Goal: Information Seeking & Learning: Compare options

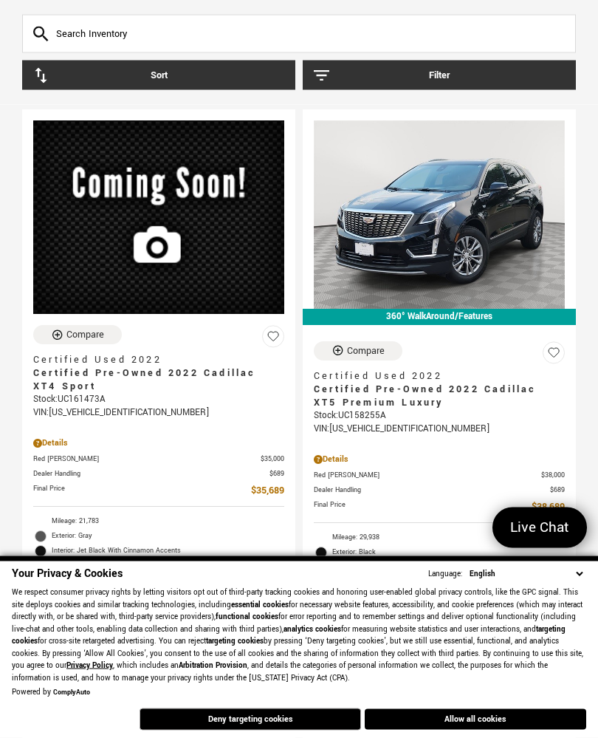
scroll to position [108, 0]
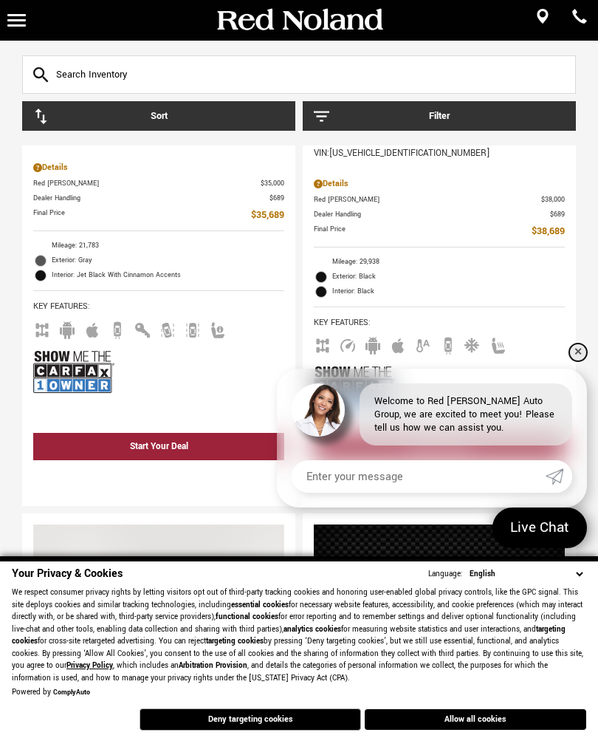
click at [576, 361] on link "✕" at bounding box center [578, 352] width 18 height 18
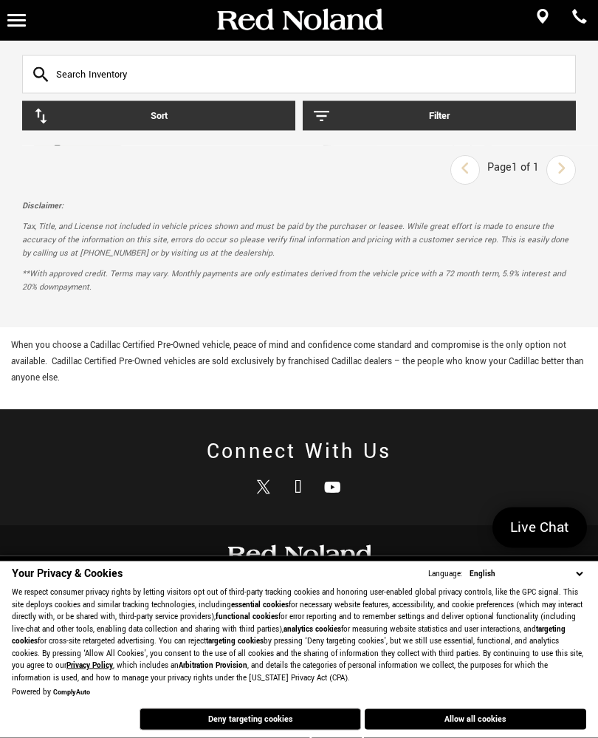
scroll to position [4247, 0]
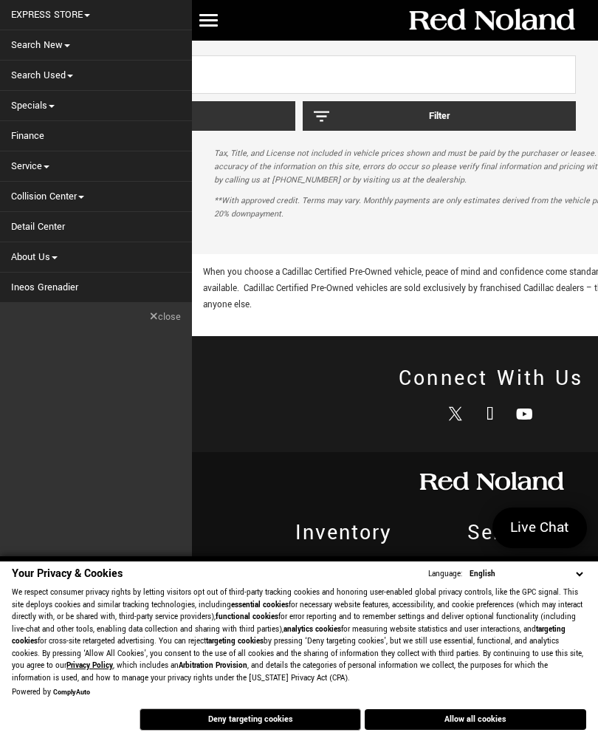
click at [75, 73] on link "Search Used" at bounding box center [96, 76] width 192 height 30
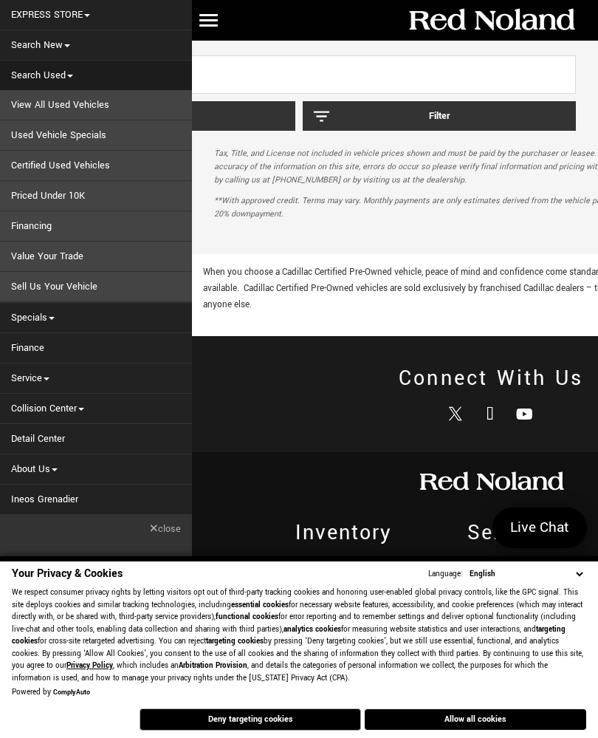
click at [93, 113] on link "View All Used Vehicles" at bounding box center [96, 105] width 192 height 30
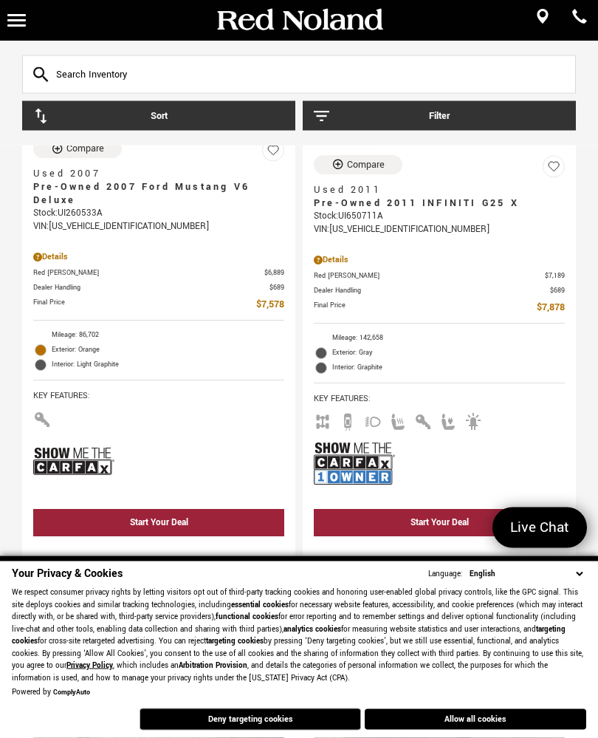
scroll to position [338, 0]
click at [329, 120] on icon "button" at bounding box center [322, 117] width 16 height 16
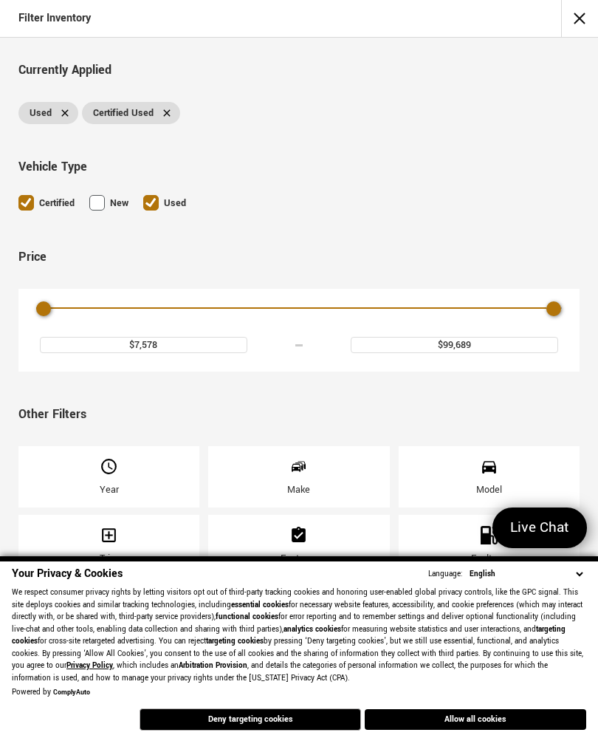
scroll to position [11, 0]
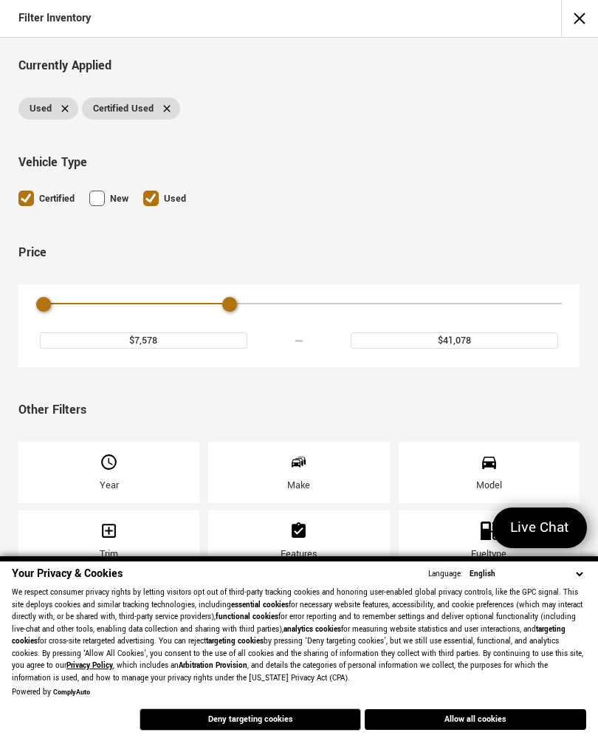
type input "$40,578"
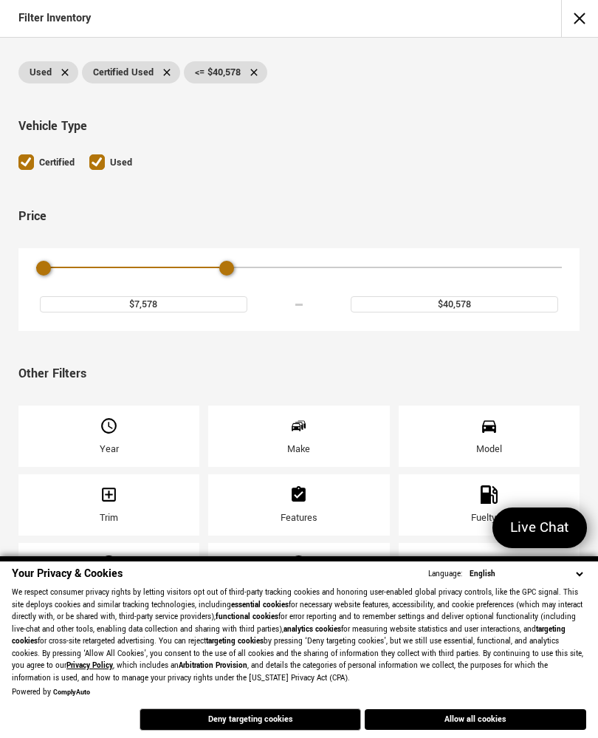
scroll to position [47, 0]
click at [308, 730] on button "Deny targeting cookies" at bounding box center [251, 719] width 222 height 22
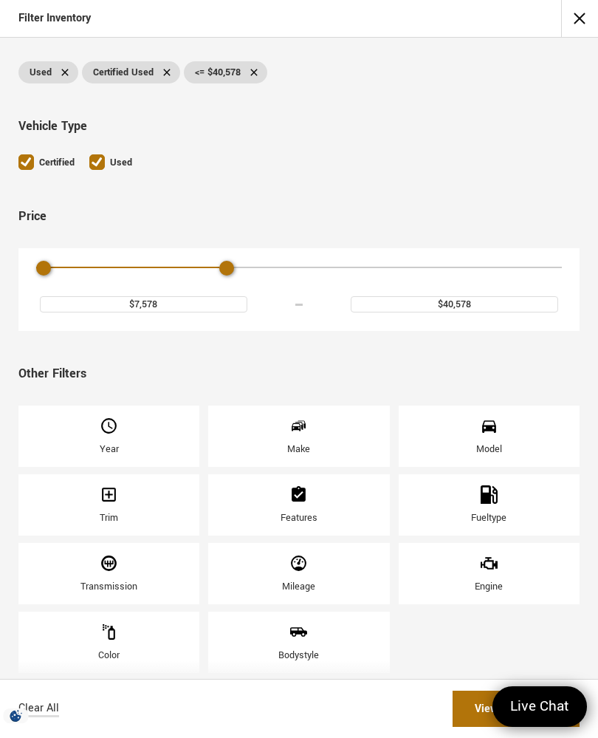
click at [327, 604] on div "Mileage" at bounding box center [298, 573] width 181 height 61
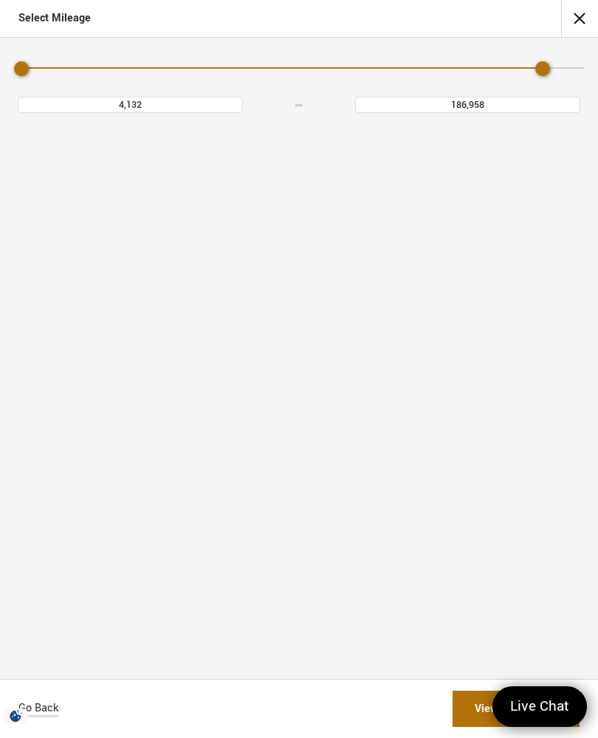
scroll to position [0, 0]
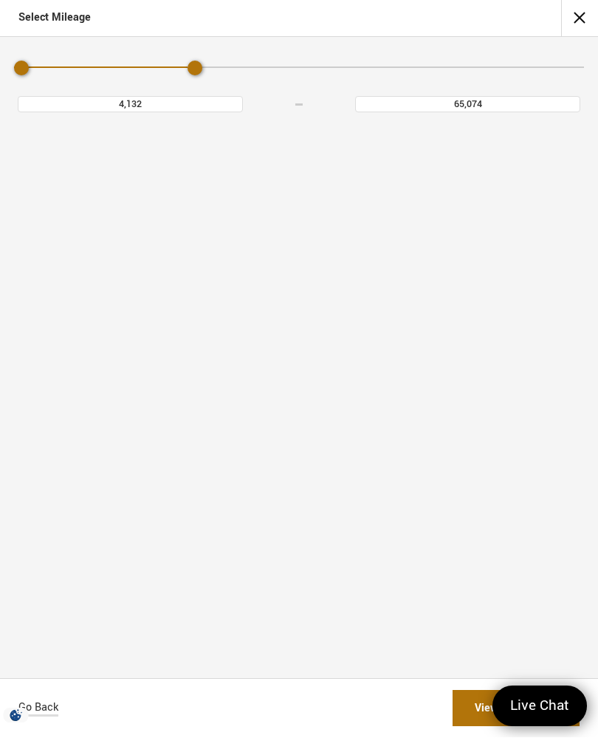
click at [153, 61] on div "Mileage" at bounding box center [299, 69] width 570 height 26
click at [96, 71] on div "Mileage" at bounding box center [299, 69] width 570 height 26
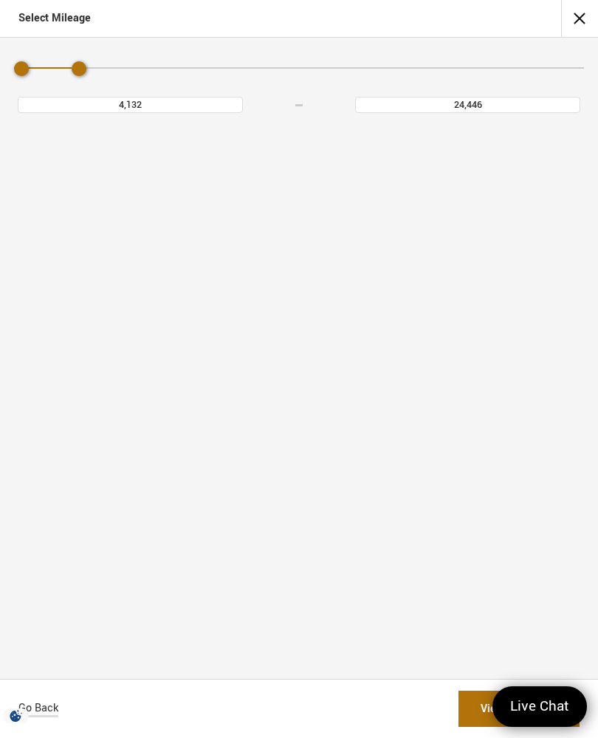
click at [106, 80] on div "Mileage" at bounding box center [299, 69] width 570 height 26
click at [106, 81] on div "Mileage" at bounding box center [299, 69] width 570 height 26
click at [84, 89] on div "4,132 24,446" at bounding box center [299, 84] width 570 height 57
click at [145, 92] on div "4,132 24,446" at bounding box center [299, 84] width 570 height 57
click at [140, 79] on div "Mileage" at bounding box center [299, 69] width 570 height 26
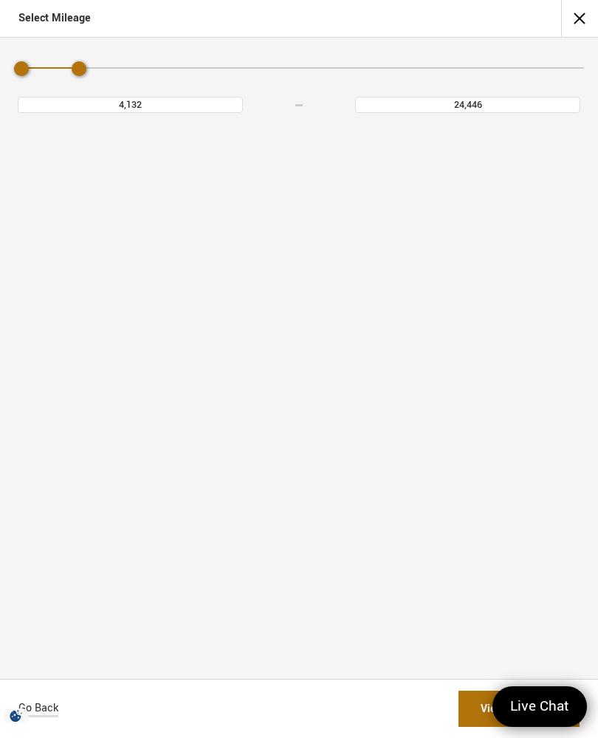
type input "44,760"
click at [132, 74] on div "Maximum Mileage" at bounding box center [137, 68] width 15 height 15
click at [473, 725] on link "View 20 Matches" at bounding box center [516, 709] width 127 height 36
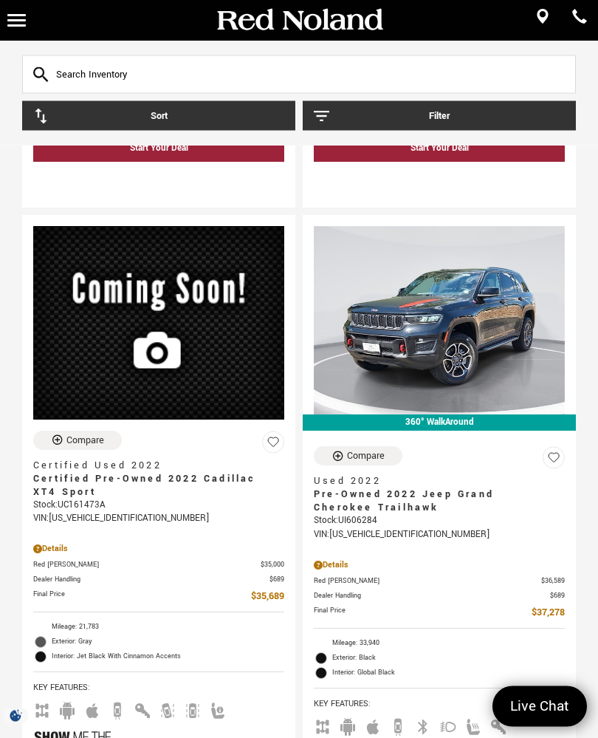
scroll to position [4159, 0]
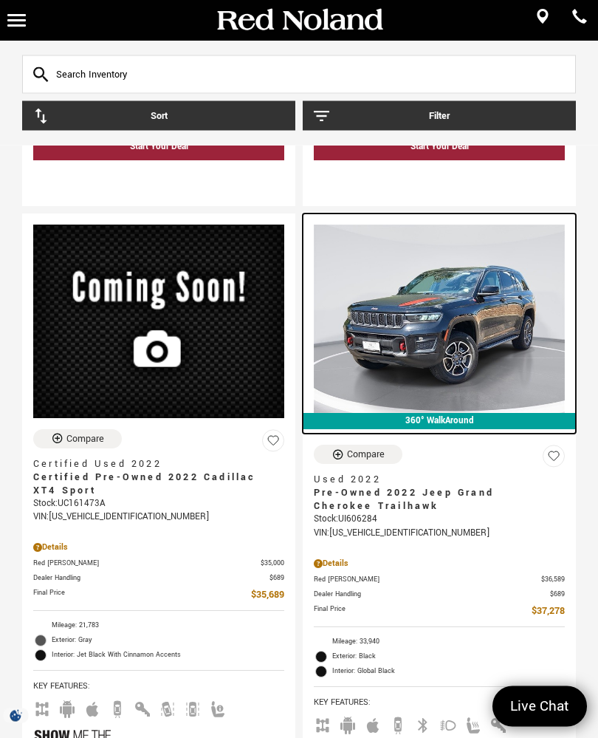
click at [469, 335] on img at bounding box center [439, 319] width 251 height 188
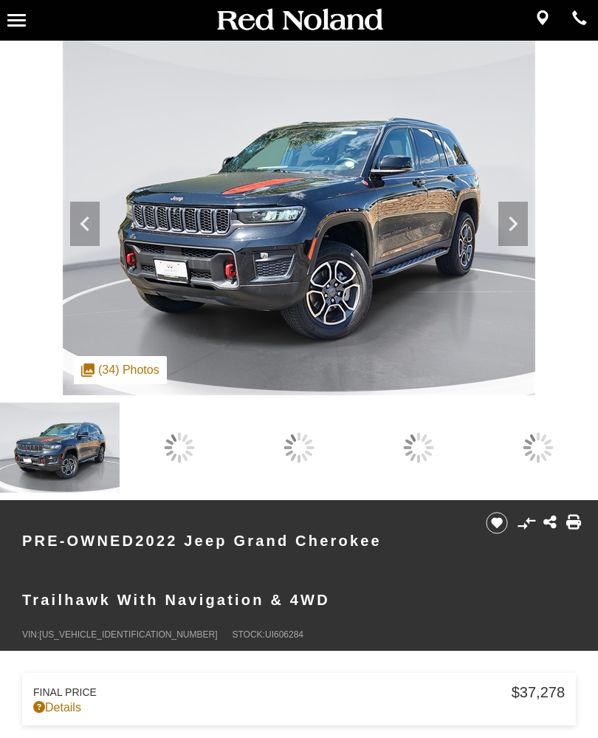
click at [518, 231] on icon at bounding box center [513, 223] width 9 height 15
click at [528, 239] on icon at bounding box center [513, 224] width 30 height 30
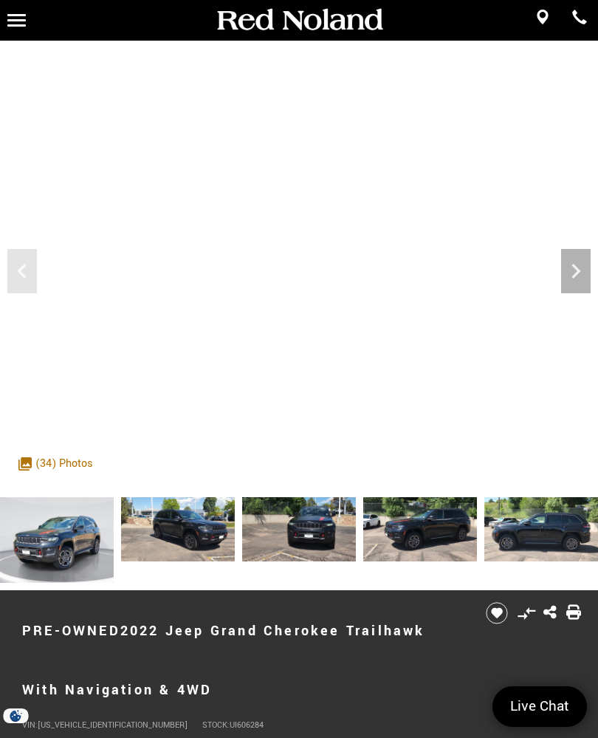
click at [575, 270] on icon "Next" at bounding box center [576, 271] width 30 height 30
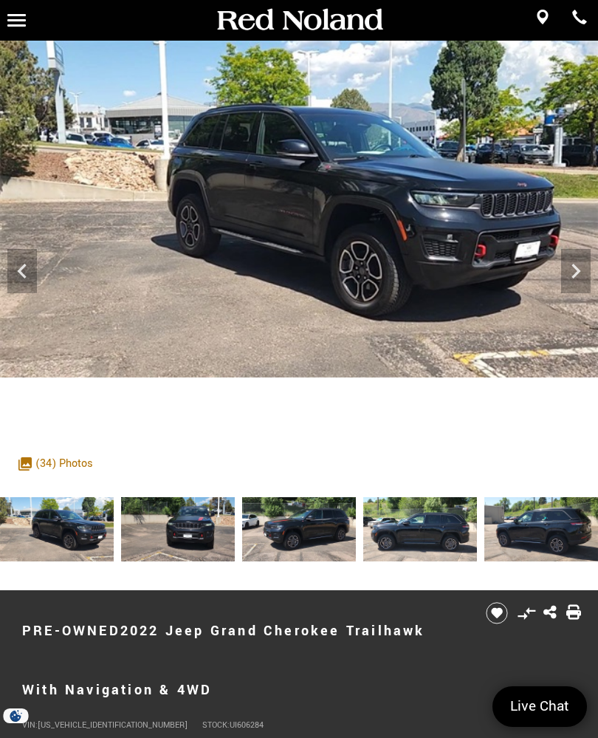
click at [576, 266] on icon "Next" at bounding box center [576, 271] width 30 height 30
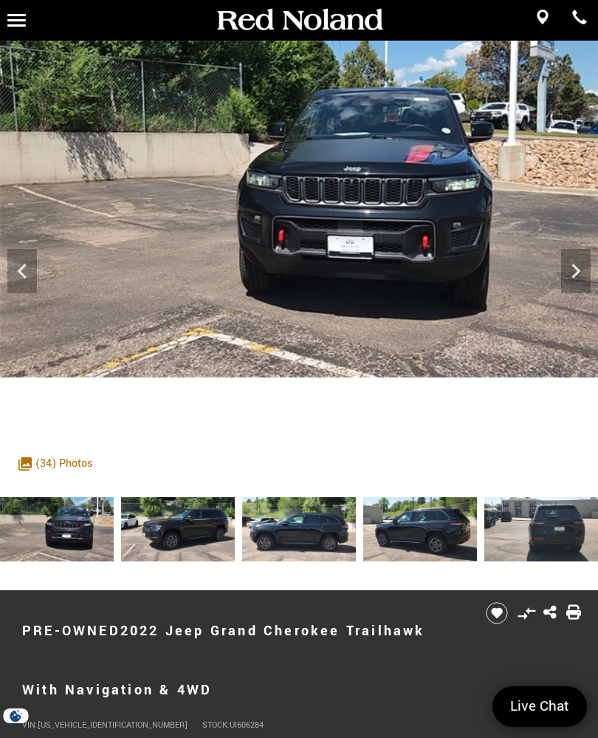
click at [576, 263] on icon "Next" at bounding box center [576, 271] width 30 height 30
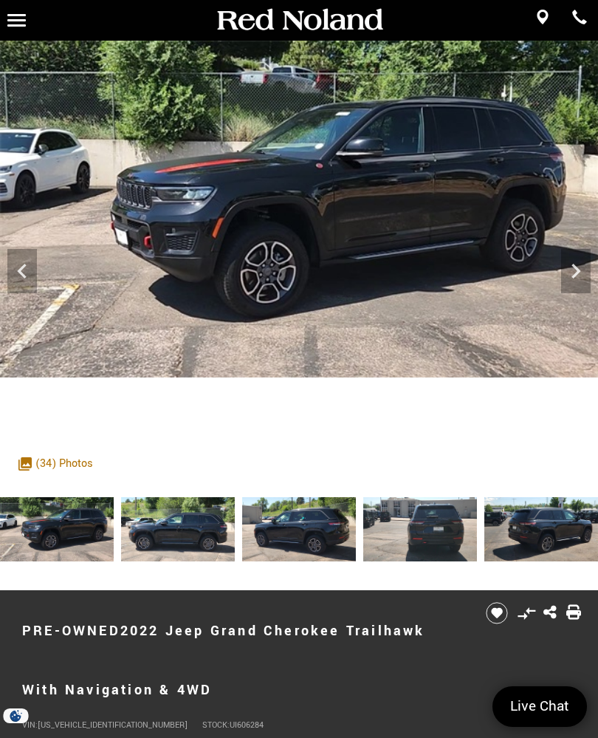
click at [572, 275] on icon "Next" at bounding box center [576, 271] width 30 height 30
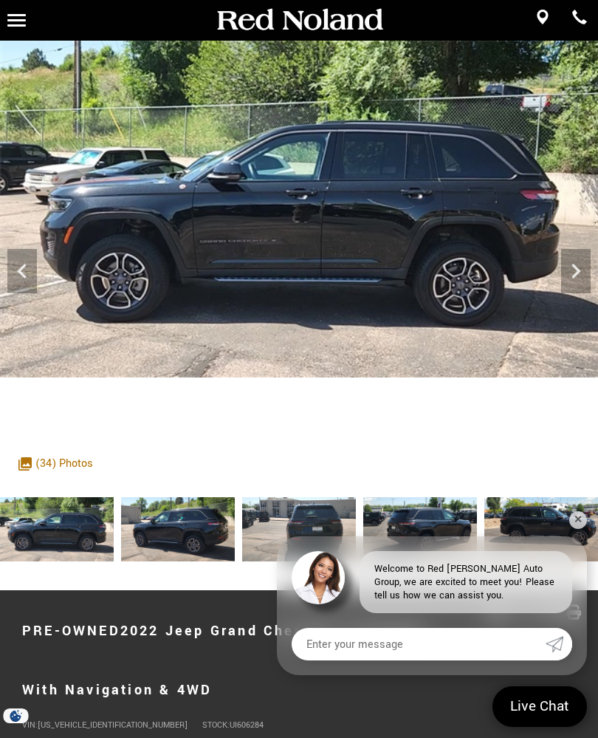
click at [569, 270] on icon "Next" at bounding box center [576, 271] width 30 height 30
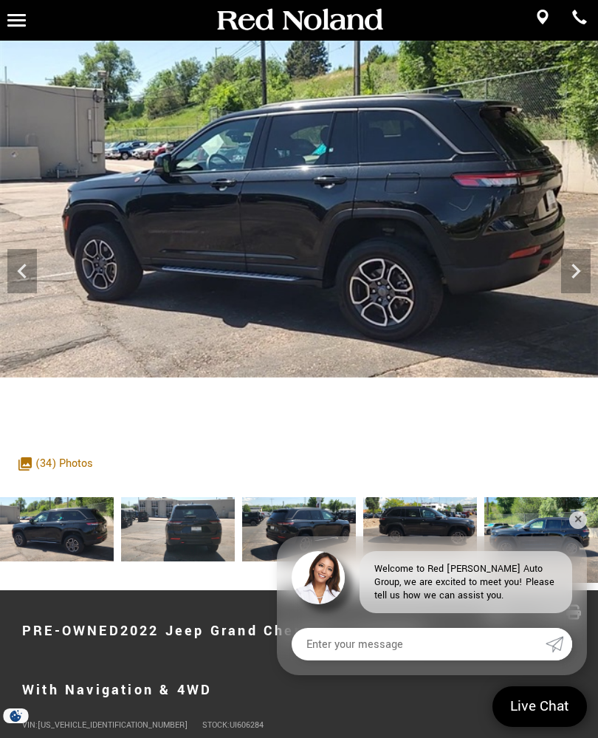
click at [575, 272] on icon "Next" at bounding box center [576, 271] width 30 height 30
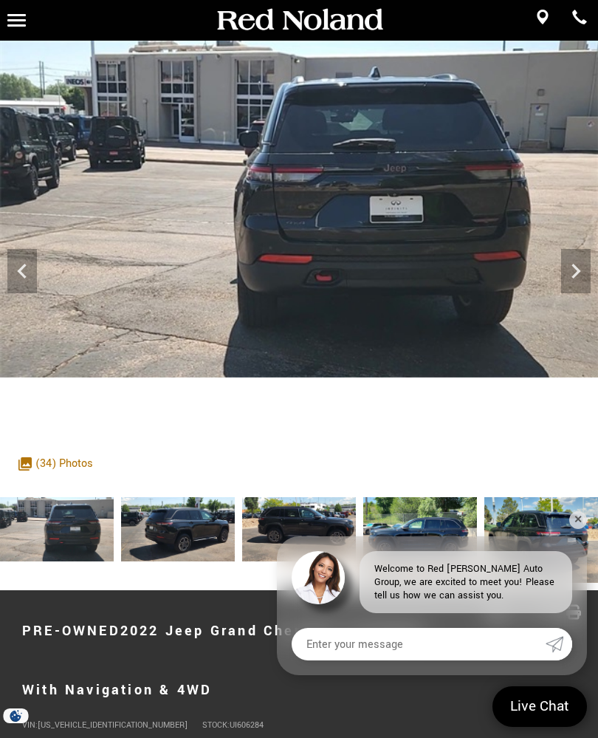
click at [569, 264] on icon "Next" at bounding box center [576, 271] width 30 height 30
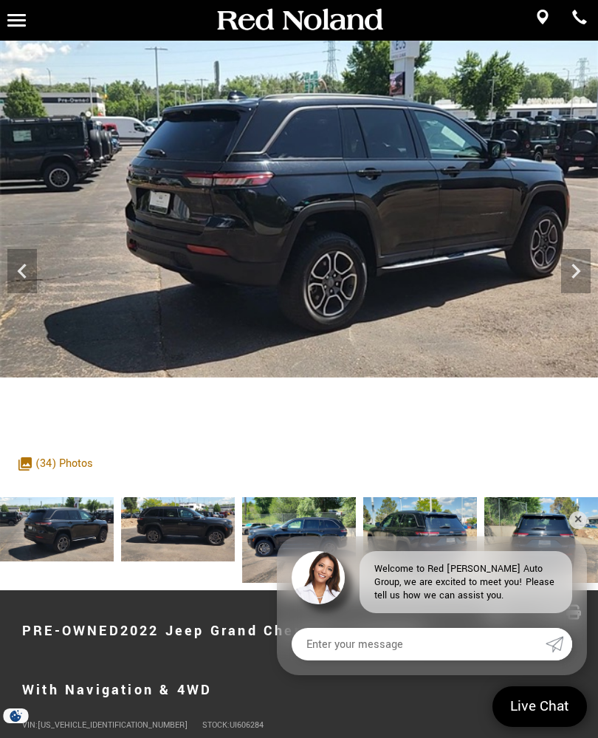
click at [572, 267] on icon "Next" at bounding box center [576, 271] width 30 height 30
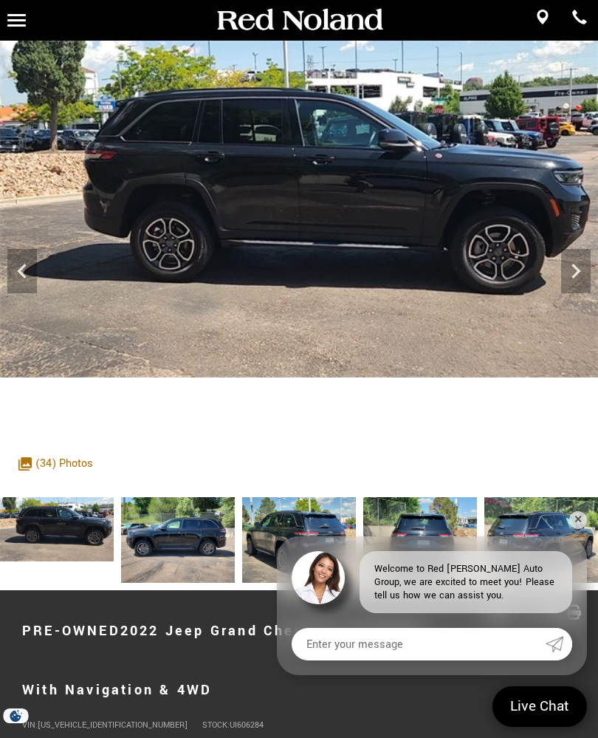
click at [569, 269] on icon "Next" at bounding box center [576, 271] width 30 height 30
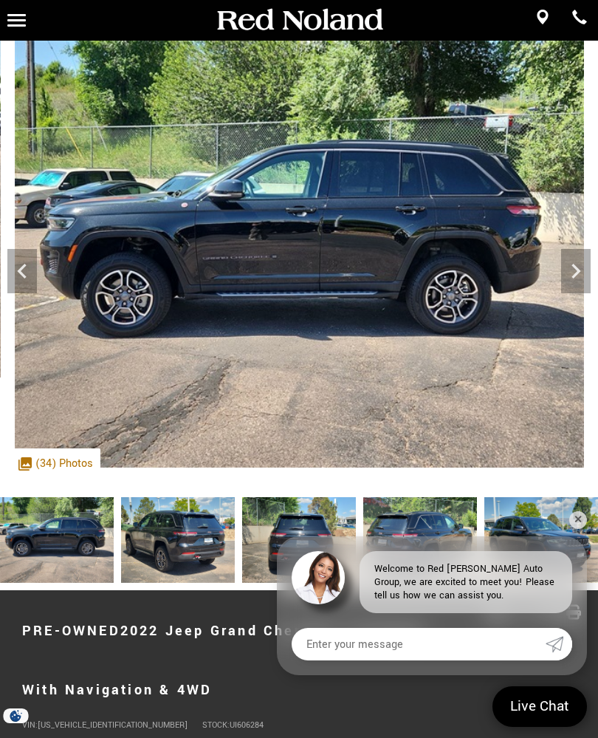
click at [567, 267] on icon "Next" at bounding box center [576, 271] width 30 height 30
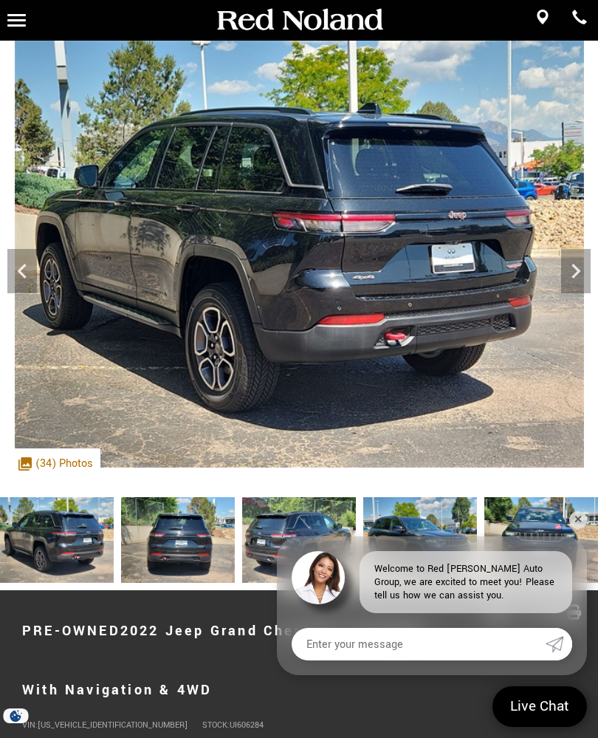
click at [574, 261] on icon "Next" at bounding box center [576, 271] width 30 height 30
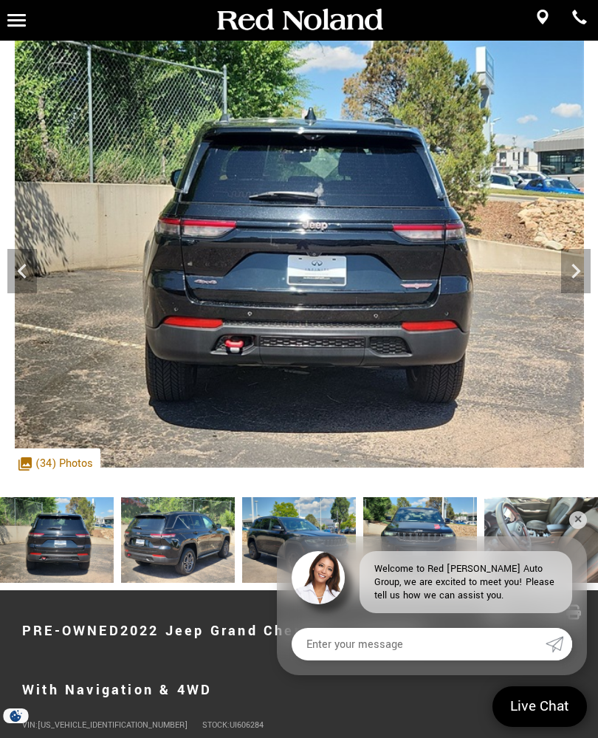
click at [572, 258] on icon "Next" at bounding box center [576, 271] width 30 height 30
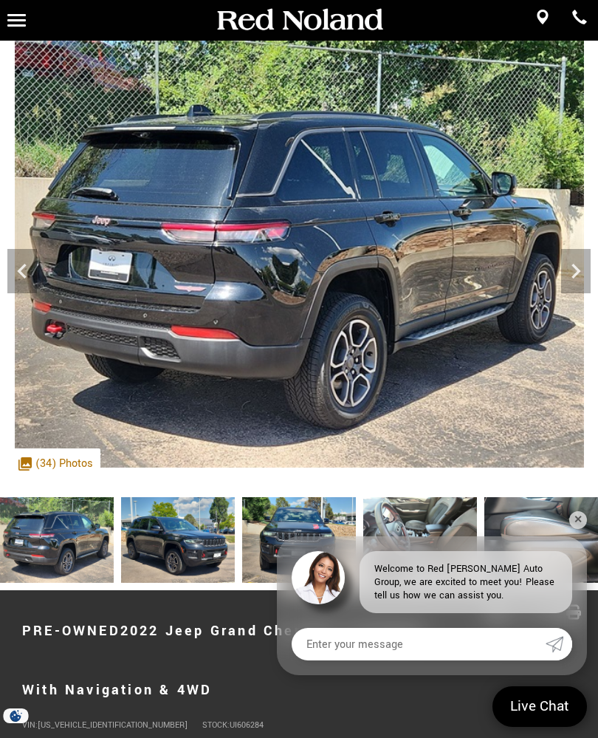
click at [576, 267] on icon "Next" at bounding box center [576, 271] width 9 height 15
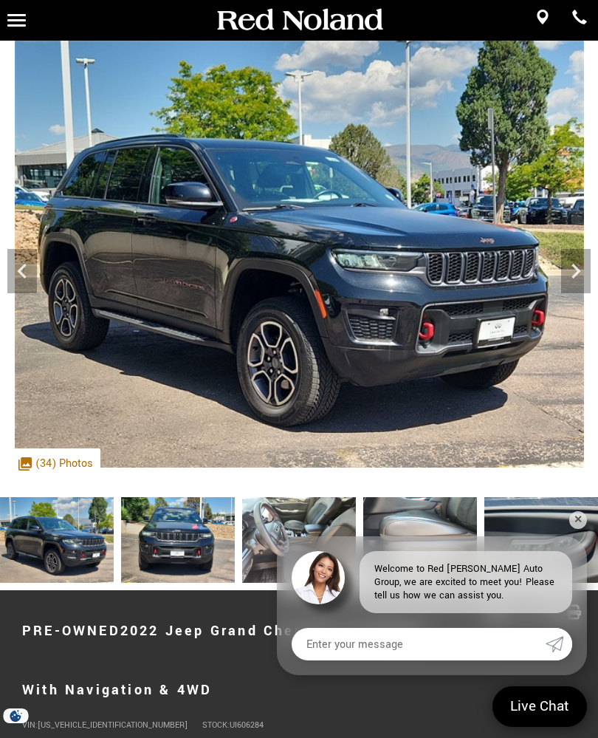
click at [574, 271] on icon "Next" at bounding box center [576, 271] width 30 height 30
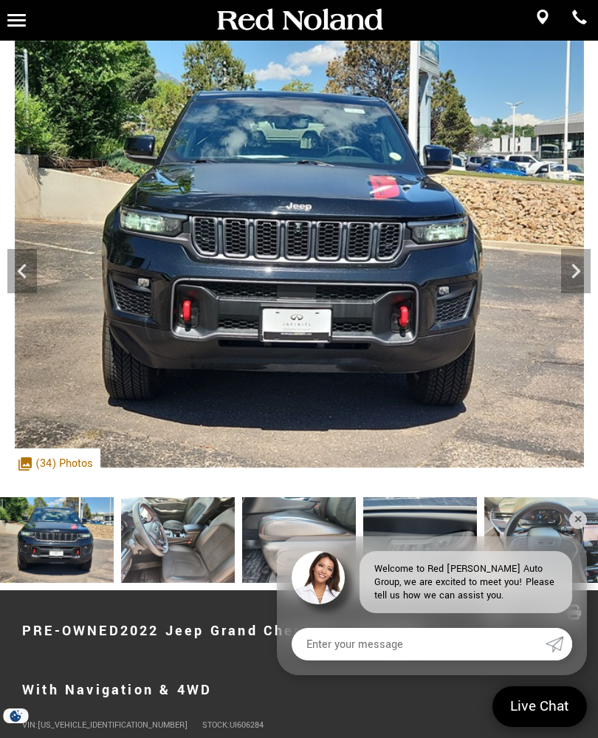
click at [573, 271] on icon "Next" at bounding box center [576, 271] width 30 height 30
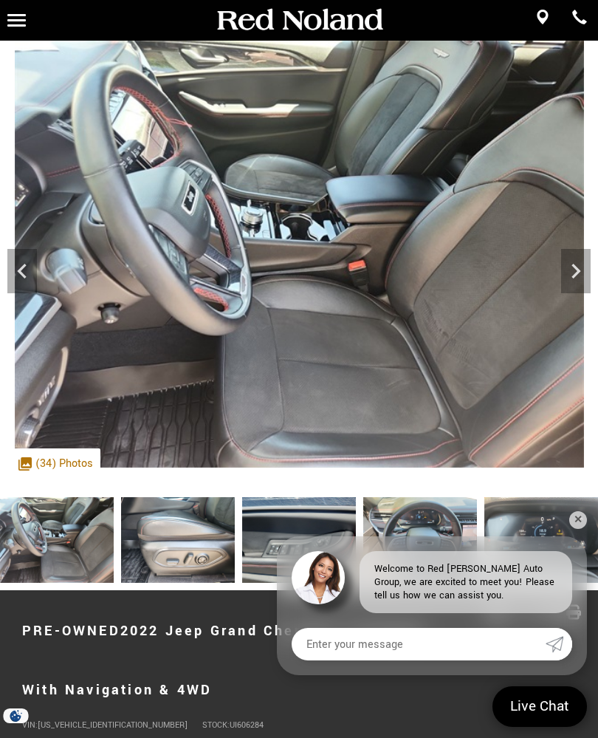
click at [573, 273] on icon "Next" at bounding box center [576, 271] width 30 height 30
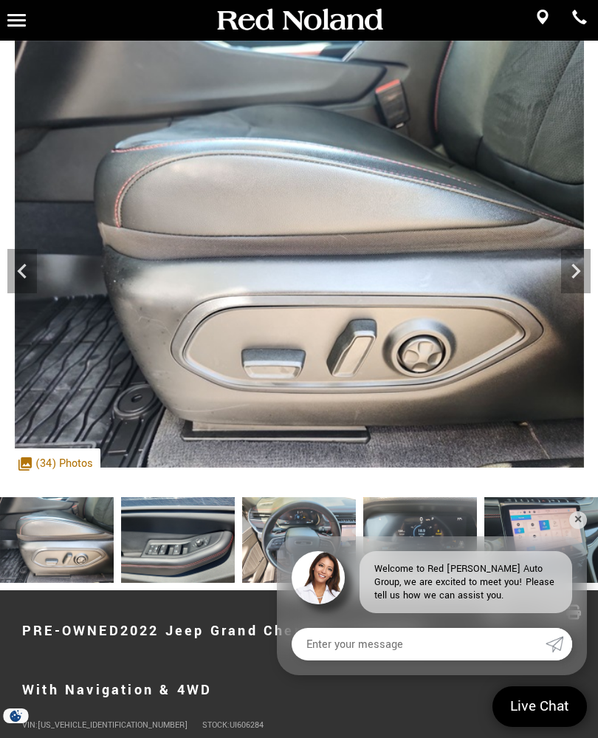
click at [578, 270] on icon "Next" at bounding box center [576, 271] width 9 height 15
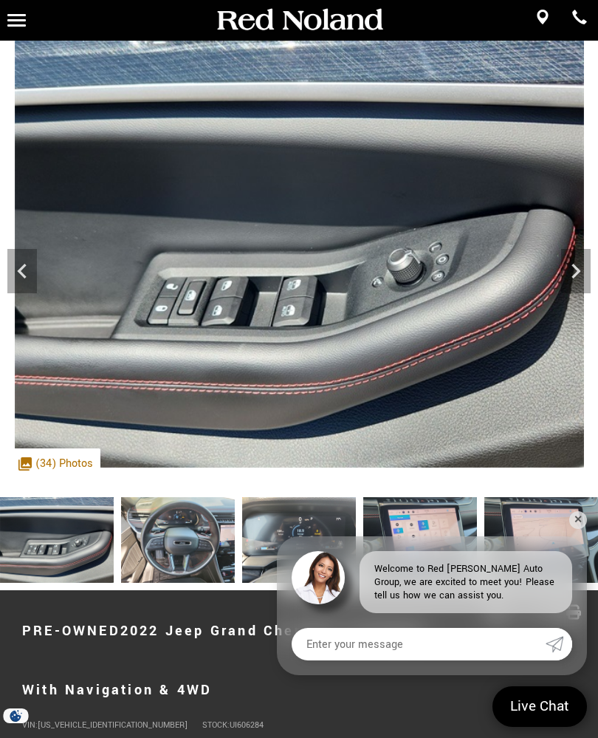
click at [576, 267] on icon "Next" at bounding box center [576, 271] width 9 height 15
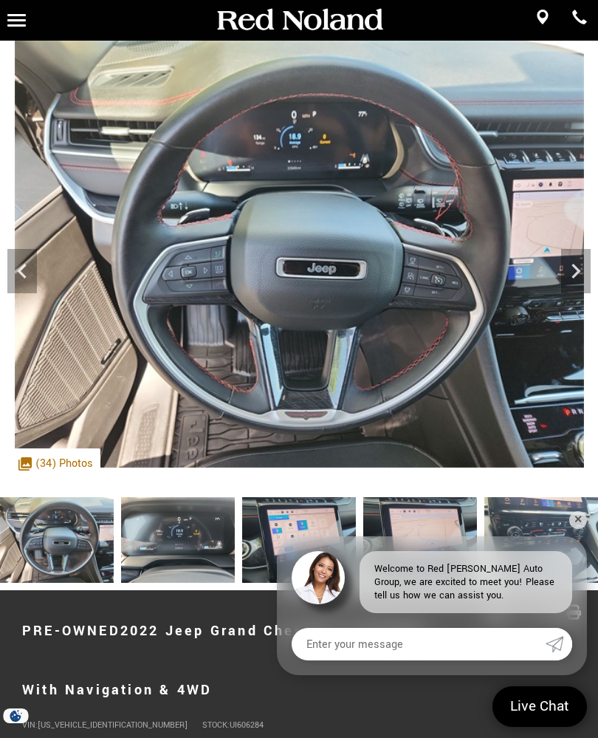
click at [575, 267] on icon "Next" at bounding box center [576, 271] width 9 height 15
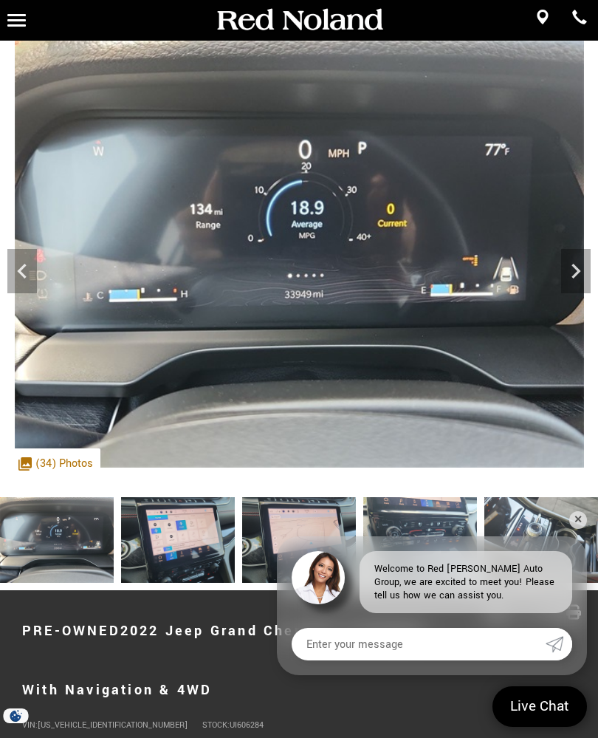
click at [575, 270] on icon "Next" at bounding box center [576, 271] width 30 height 30
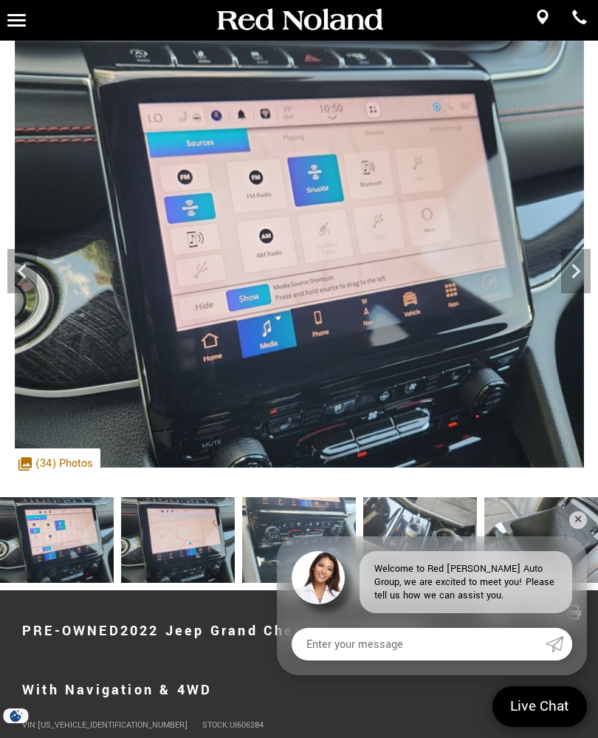
click at [576, 270] on icon "Next" at bounding box center [576, 271] width 9 height 15
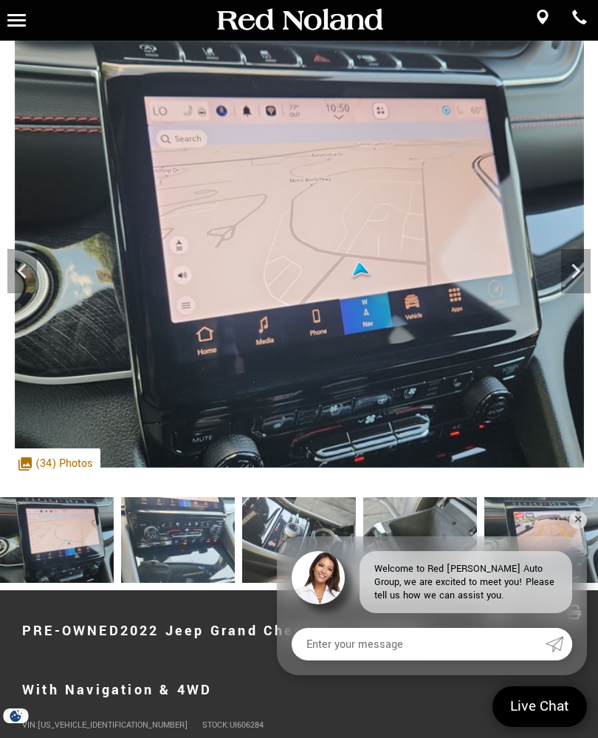
click at [575, 266] on icon "Next" at bounding box center [576, 271] width 9 height 15
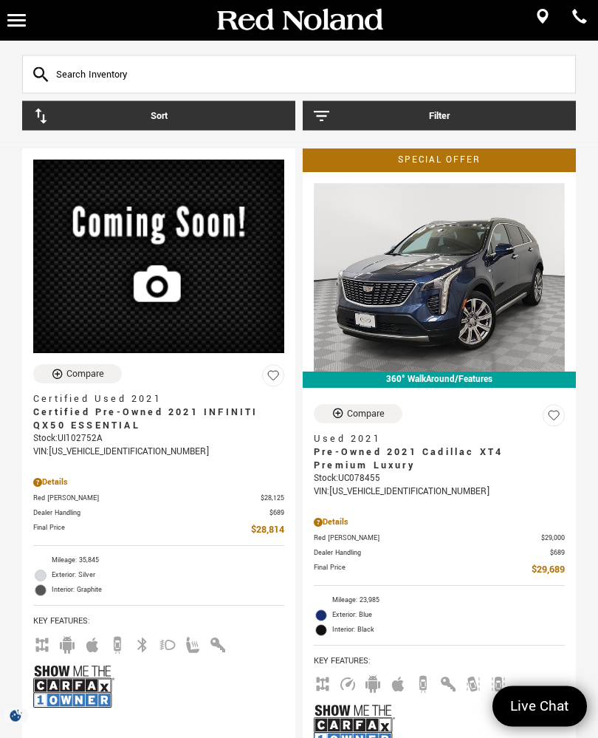
scroll to position [1482, 0]
click at [346, 407] on div "Compare Vehicle" at bounding box center [340, 413] width 16 height 13
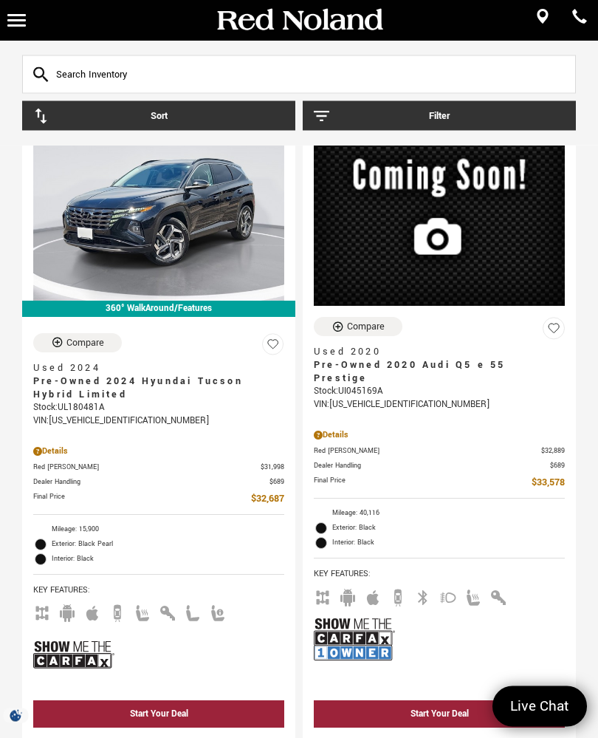
scroll to position [2913, 0]
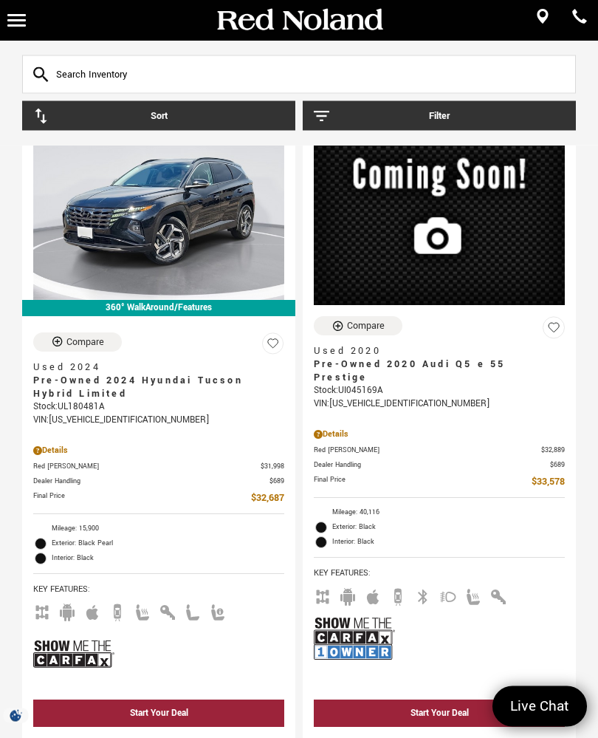
click at [64, 346] on button "Compare" at bounding box center [77, 342] width 89 height 19
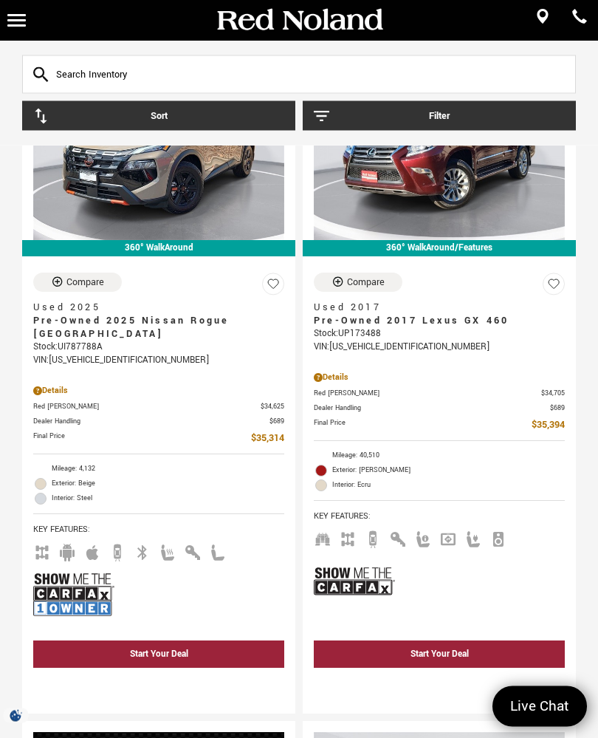
scroll to position [3653, 0]
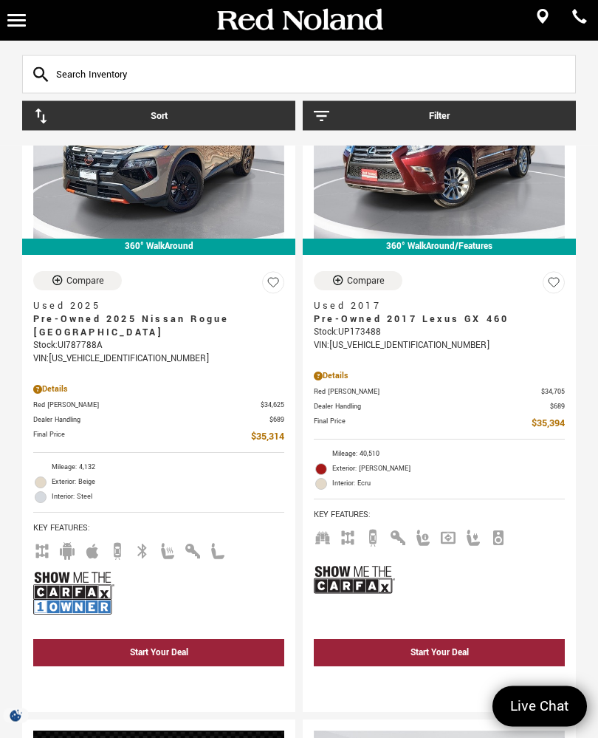
click at [56, 275] on icon "Compare Vehicle" at bounding box center [57, 281] width 13 height 13
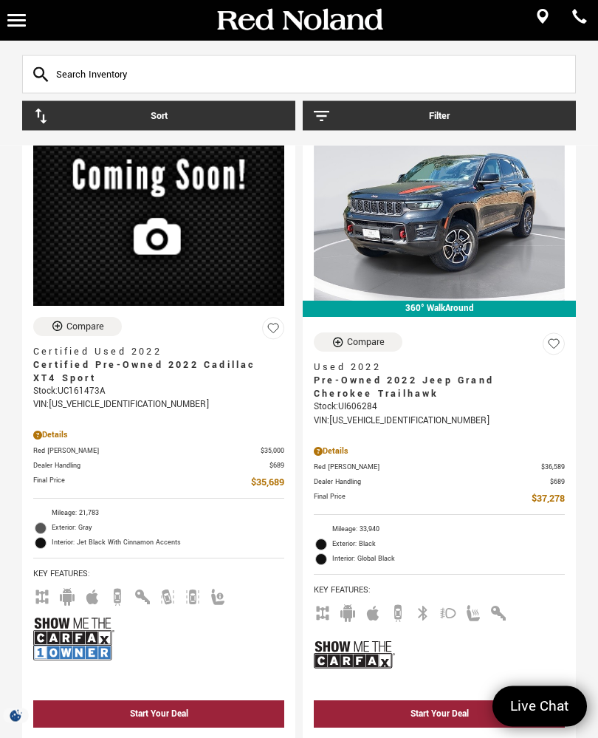
click at [341, 346] on icon "Compare Vehicle" at bounding box center [338, 343] width 10 height 10
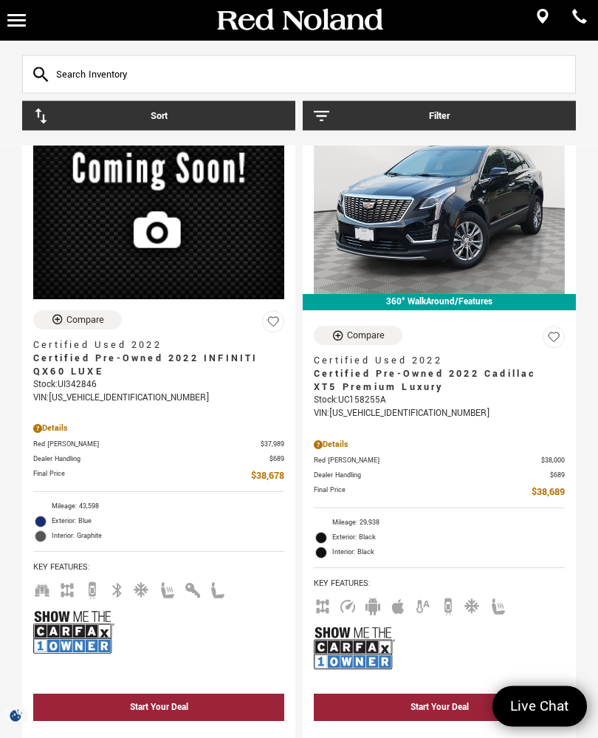
scroll to position [5640, 0]
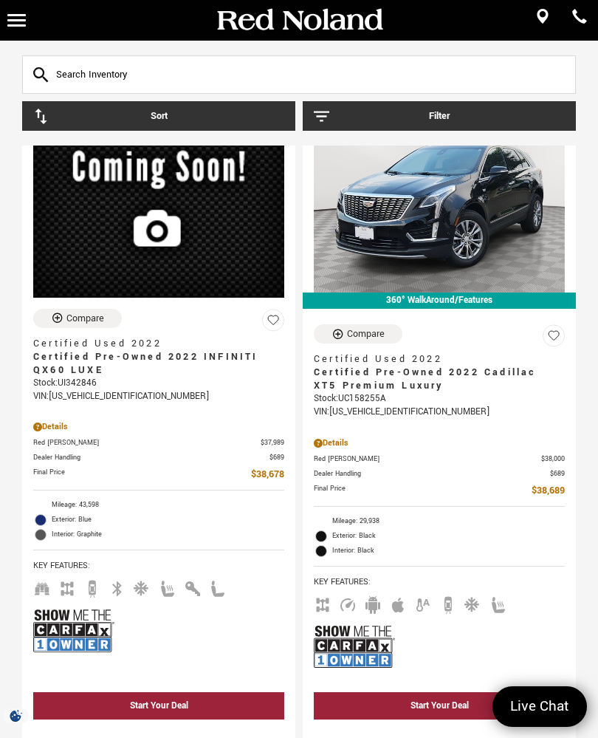
click at [335, 340] on icon "Compare Vehicle" at bounding box center [338, 334] width 13 height 13
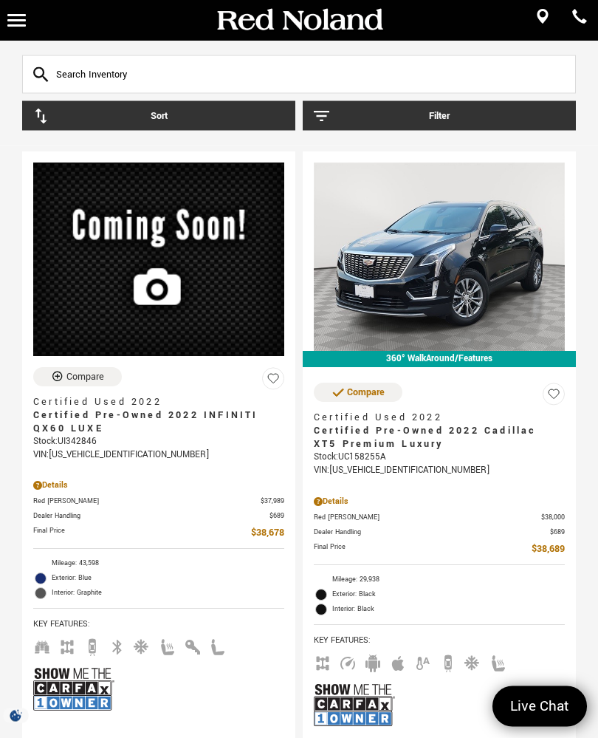
scroll to position [5581, 0]
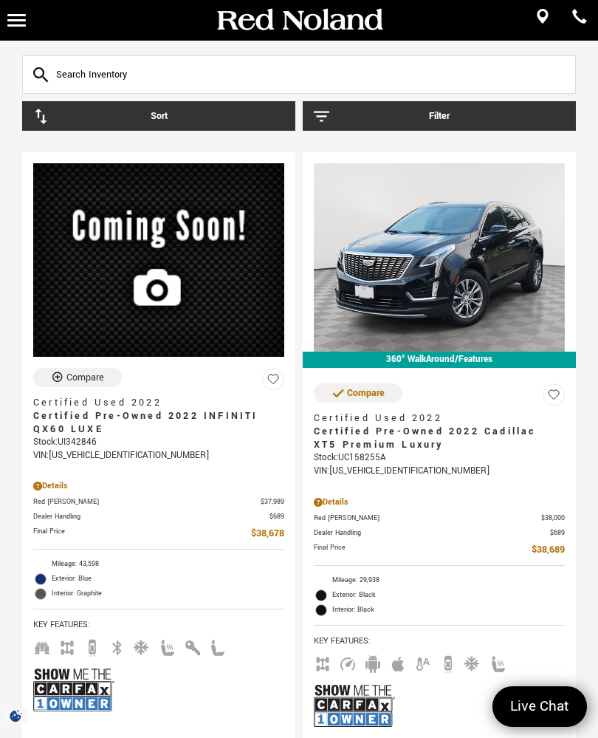
click at [383, 400] on div "Compare" at bounding box center [366, 392] width 38 height 13
click at [350, 400] on div "Compare" at bounding box center [366, 392] width 38 height 13
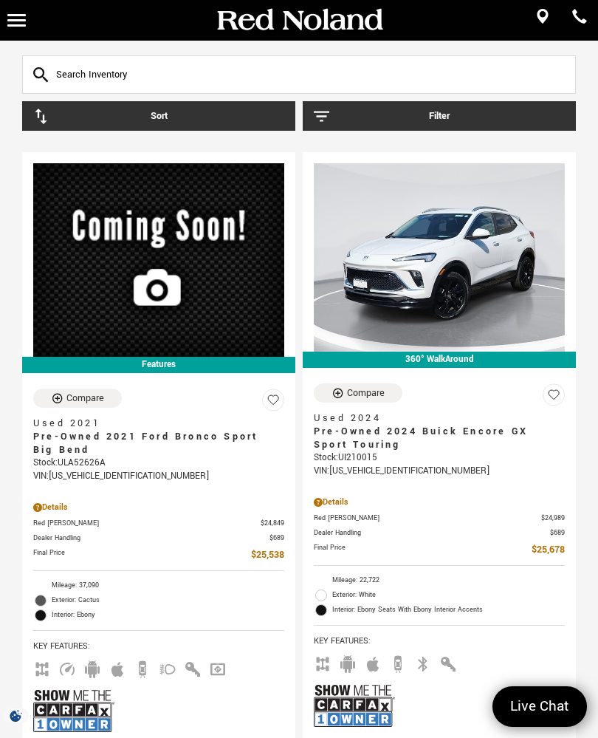
scroll to position [798, 0]
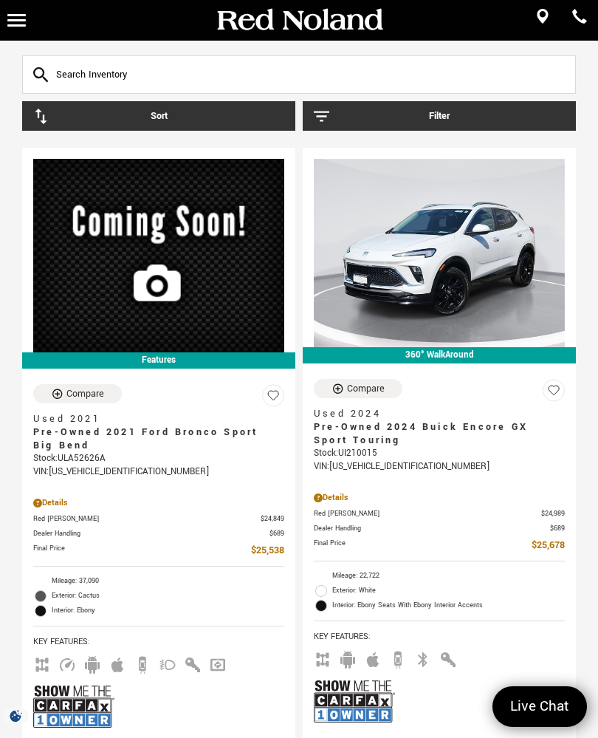
click at [66, 387] on div "Compare" at bounding box center [85, 393] width 38 height 13
click at [57, 388] on icon "Compare Vehicle" at bounding box center [57, 394] width 13 height 13
click at [51, 388] on div "Compare Vehicle" at bounding box center [59, 394] width 16 height 13
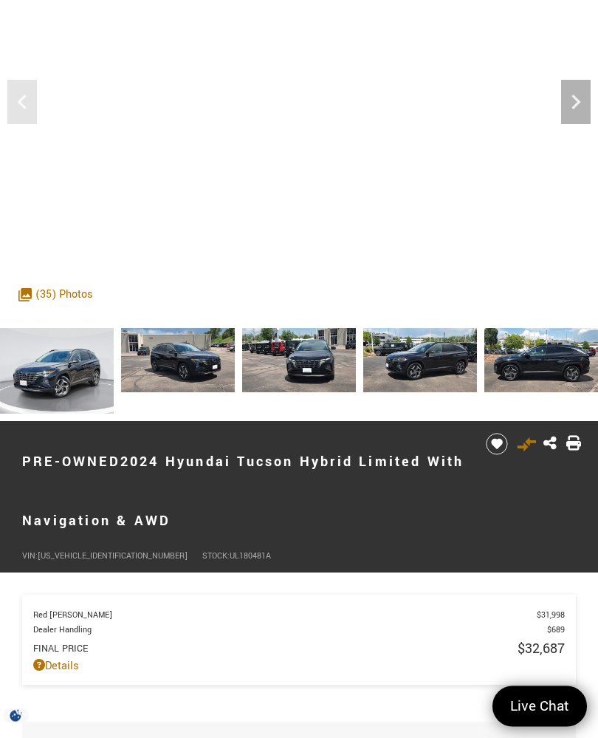
scroll to position [34, 0]
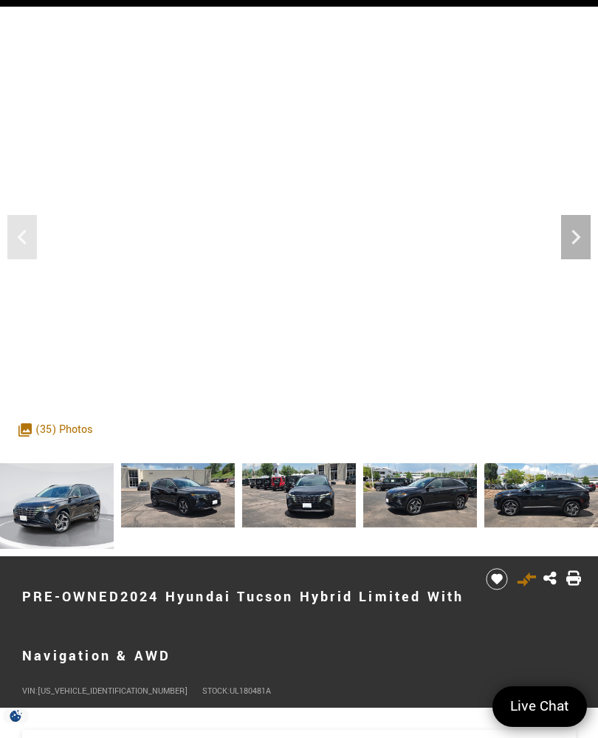
click at [570, 232] on icon "Next" at bounding box center [576, 237] width 30 height 30
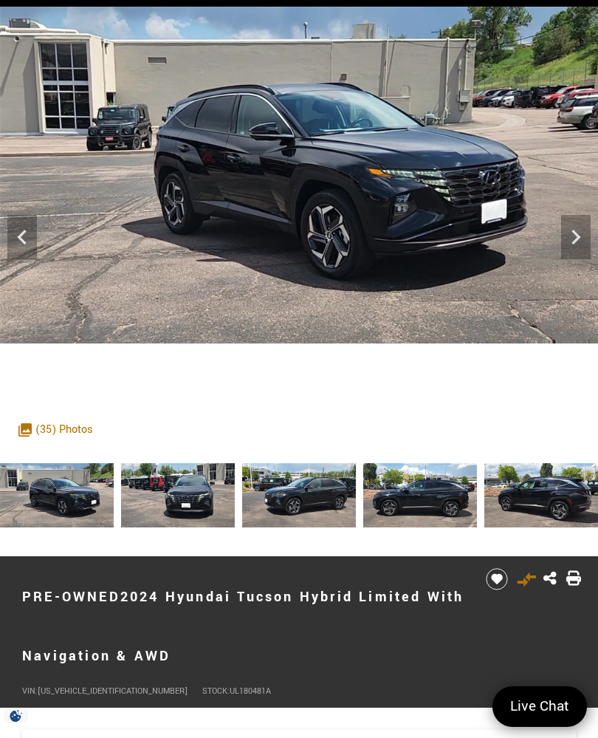
click at [572, 233] on icon "Next" at bounding box center [576, 237] width 30 height 30
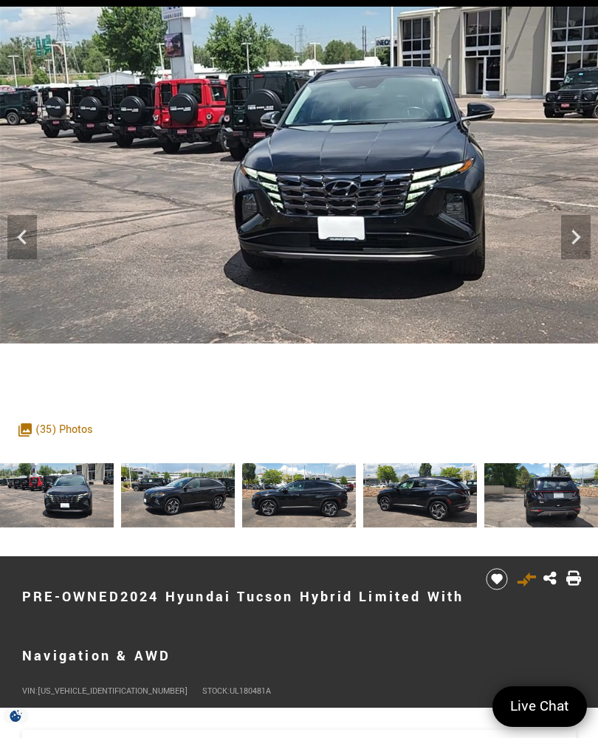
click at [585, 223] on icon "Next" at bounding box center [576, 237] width 30 height 30
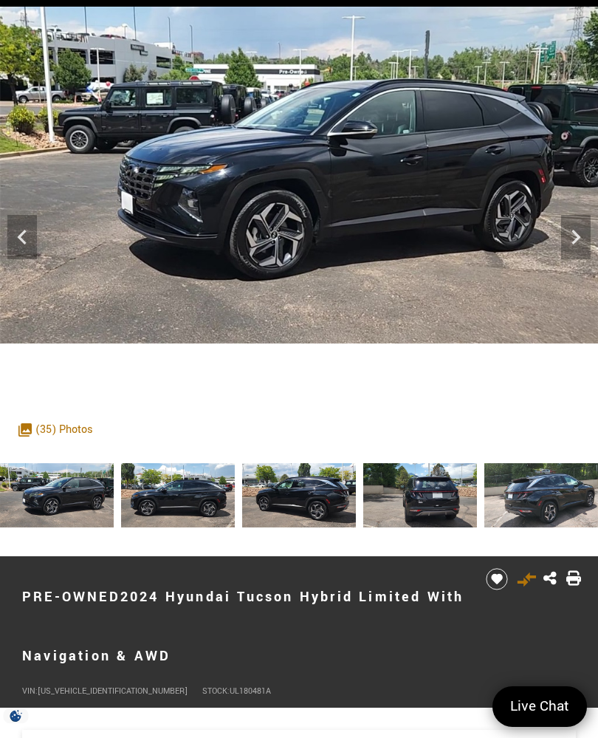
click at [572, 225] on icon "Next" at bounding box center [576, 237] width 30 height 30
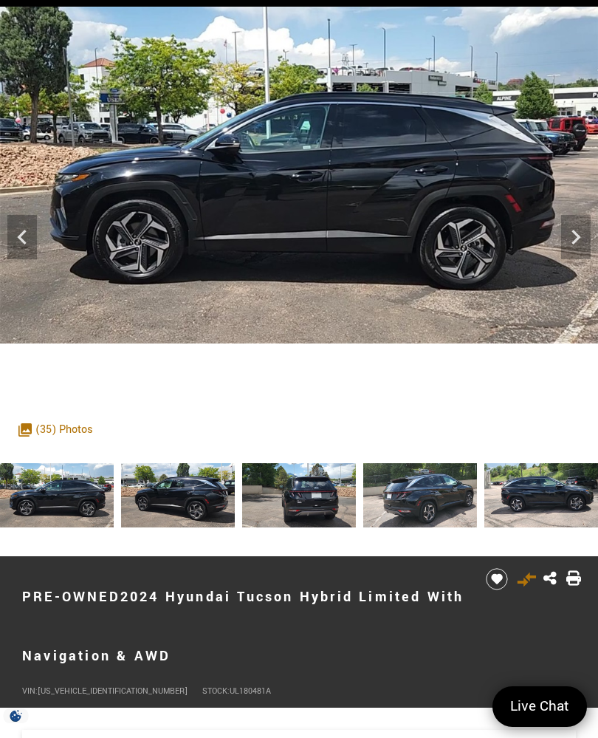
click at [566, 214] on img at bounding box center [299, 175] width 599 height 337
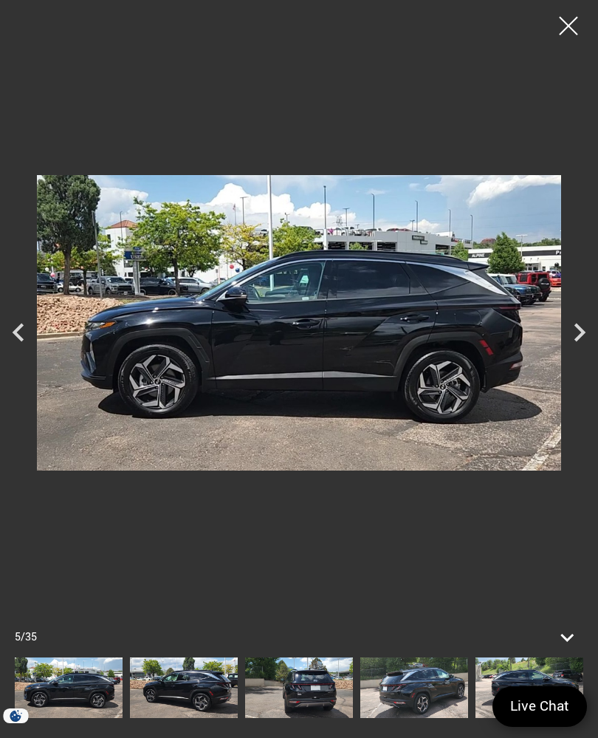
click at [576, 331] on icon "Next" at bounding box center [579, 332] width 37 height 37
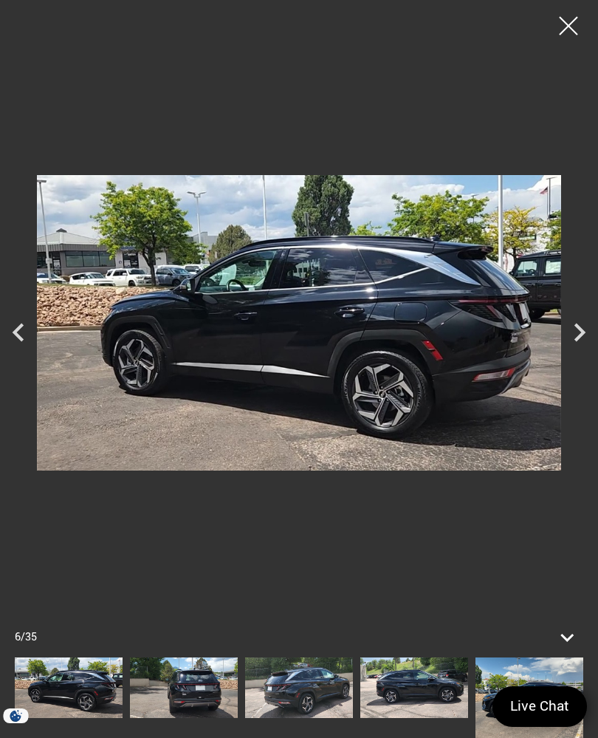
click at [575, 343] on icon "Next" at bounding box center [579, 332] width 37 height 37
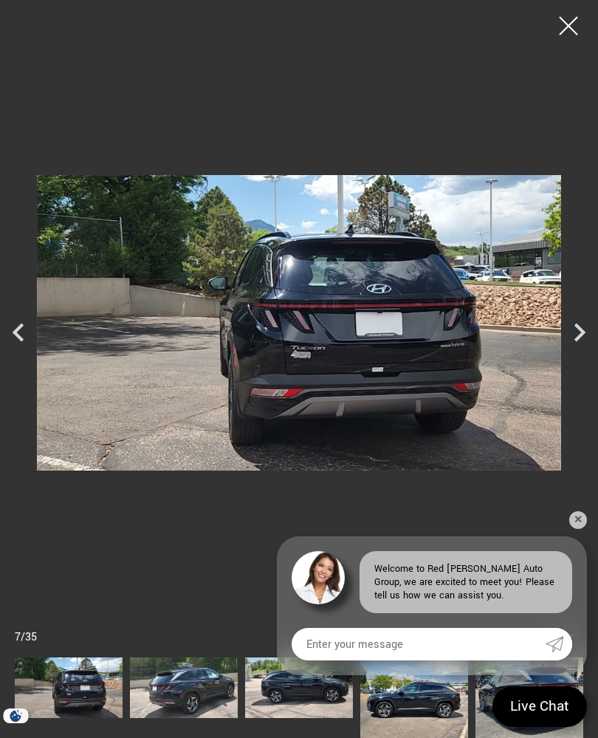
click at [573, 344] on icon "Next" at bounding box center [579, 332] width 37 height 37
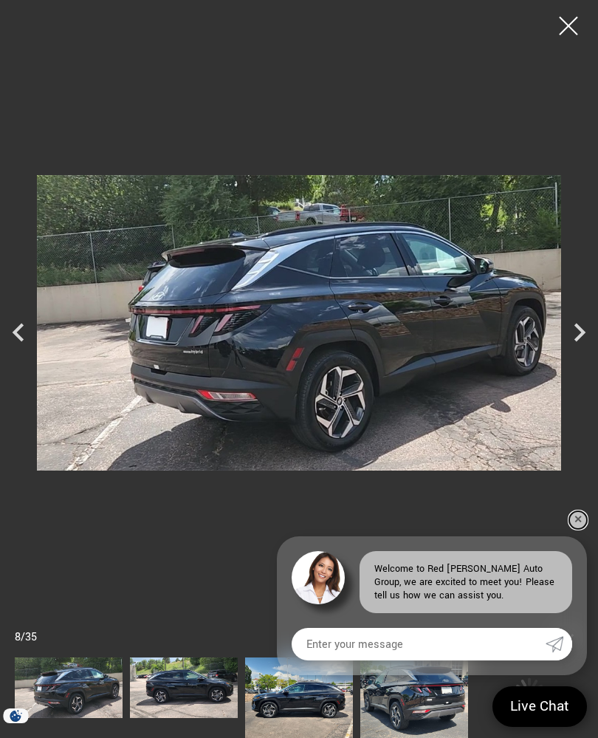
click at [577, 529] on link "✕" at bounding box center [578, 520] width 18 height 18
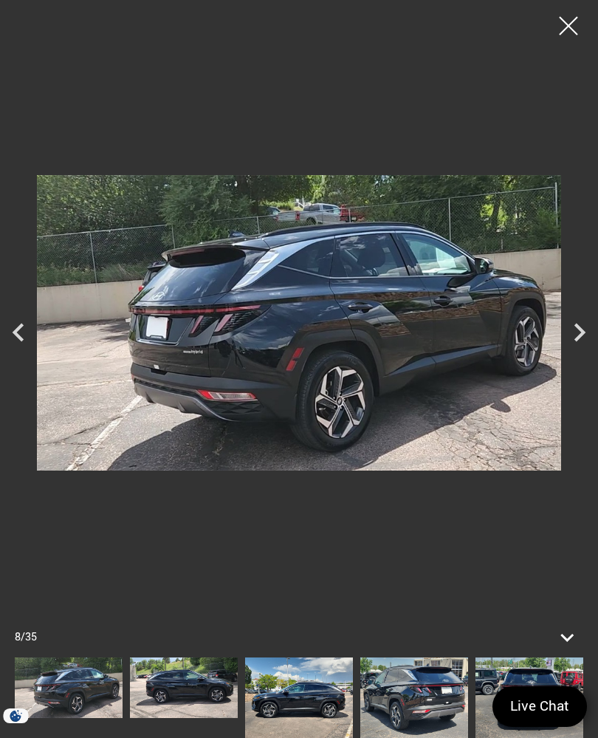
click at [580, 341] on icon "Next" at bounding box center [580, 332] width 11 height 18
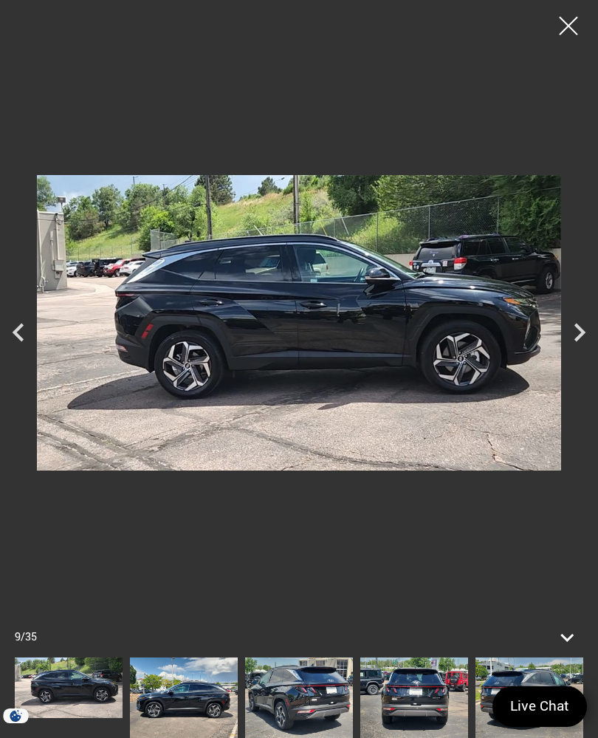
click at [572, 349] on icon "Next" at bounding box center [579, 332] width 37 height 37
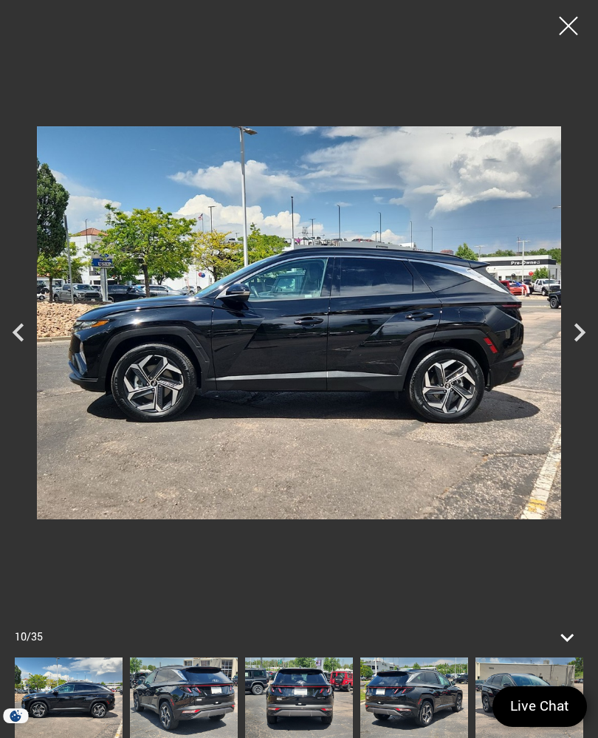
click at [571, 345] on icon "Next" at bounding box center [579, 332] width 37 height 37
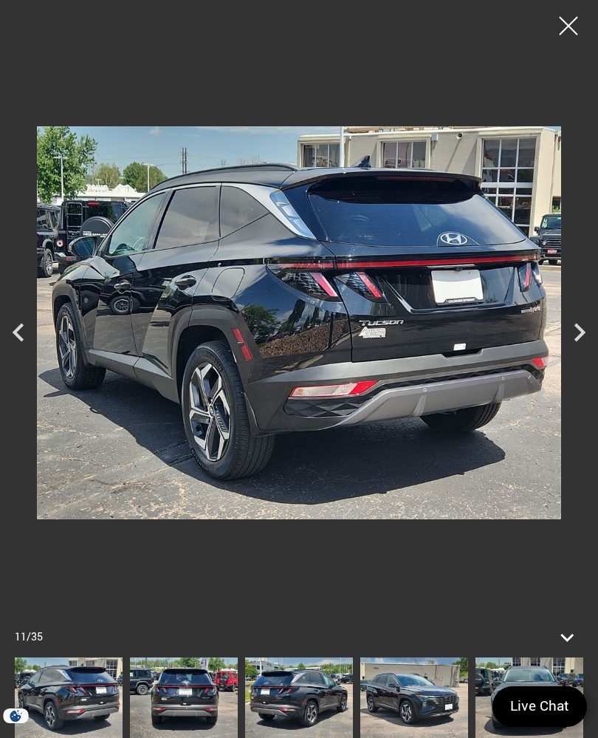
click at [575, 343] on icon "Next" at bounding box center [579, 332] width 37 height 37
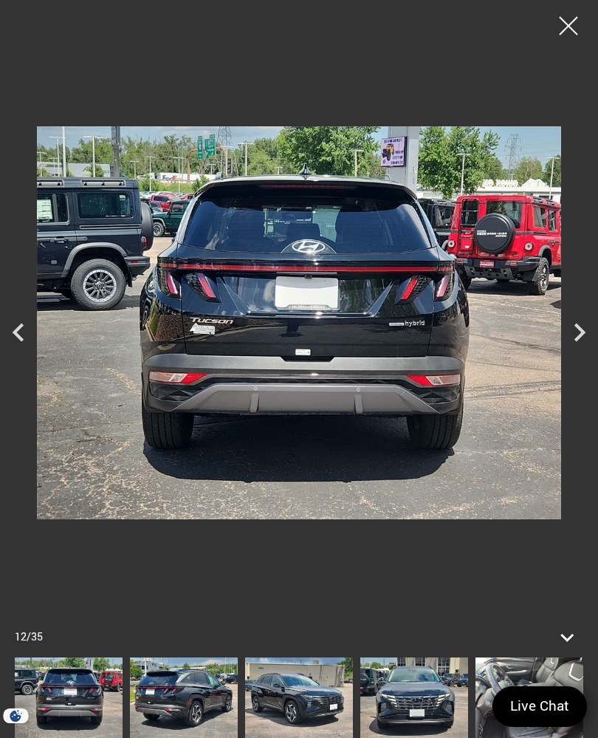
click at [576, 342] on icon "Next" at bounding box center [579, 332] width 37 height 37
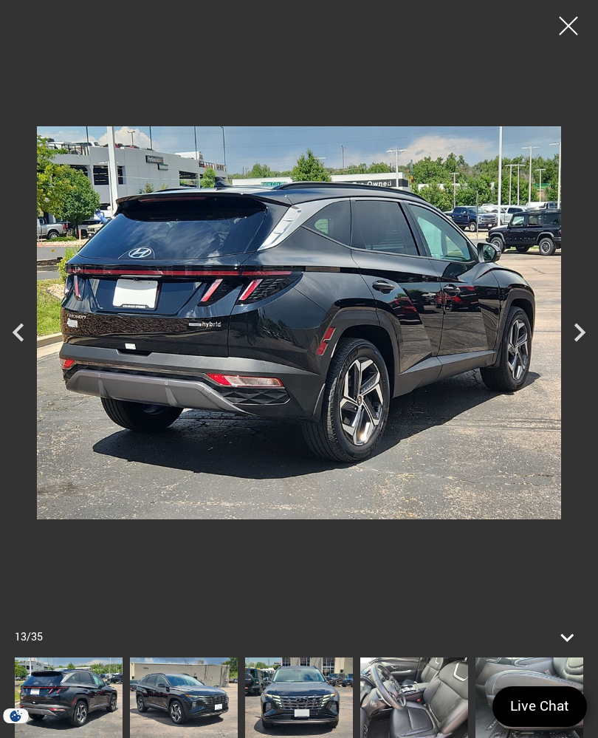
click at [575, 347] on icon "Next" at bounding box center [579, 332] width 37 height 37
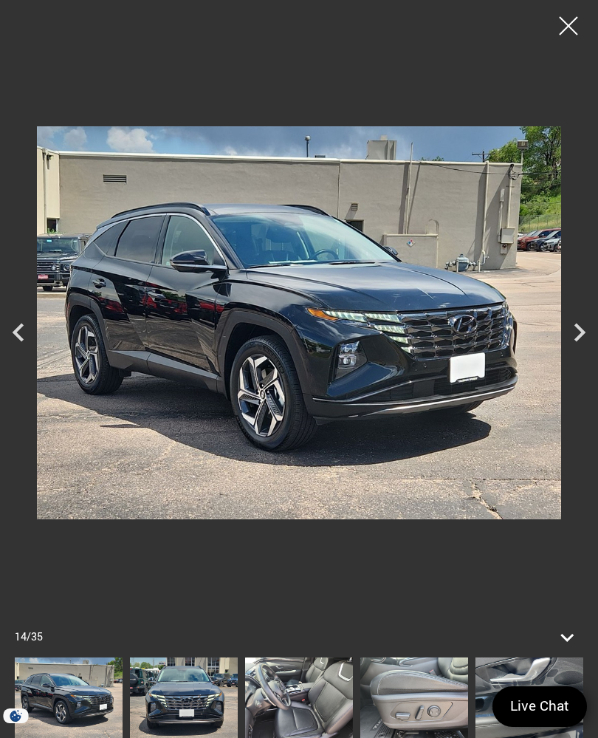
click at [574, 343] on icon "Next" at bounding box center [579, 332] width 37 height 37
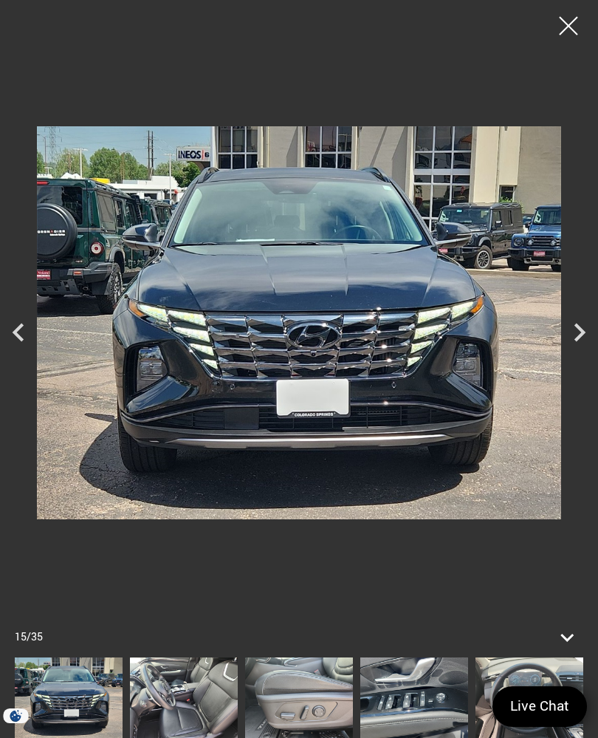
click at [581, 342] on icon "Next" at bounding box center [580, 332] width 11 height 18
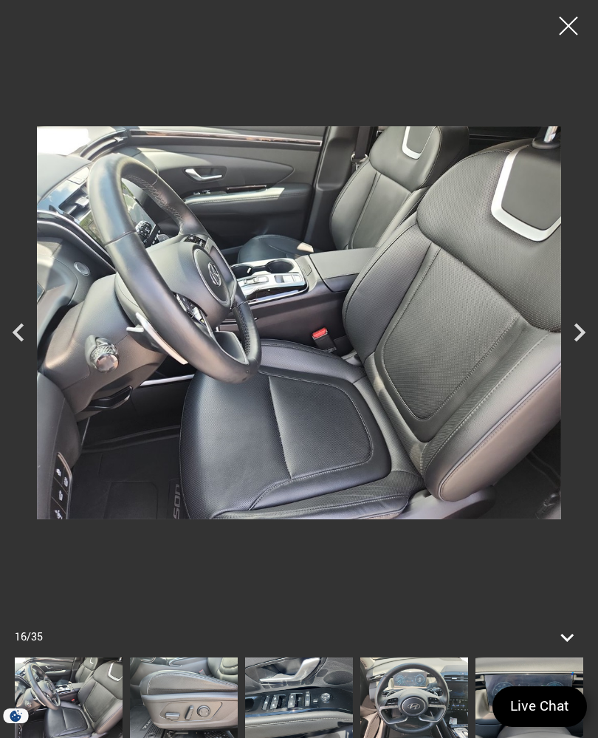
click at [573, 348] on icon "Next" at bounding box center [579, 332] width 37 height 37
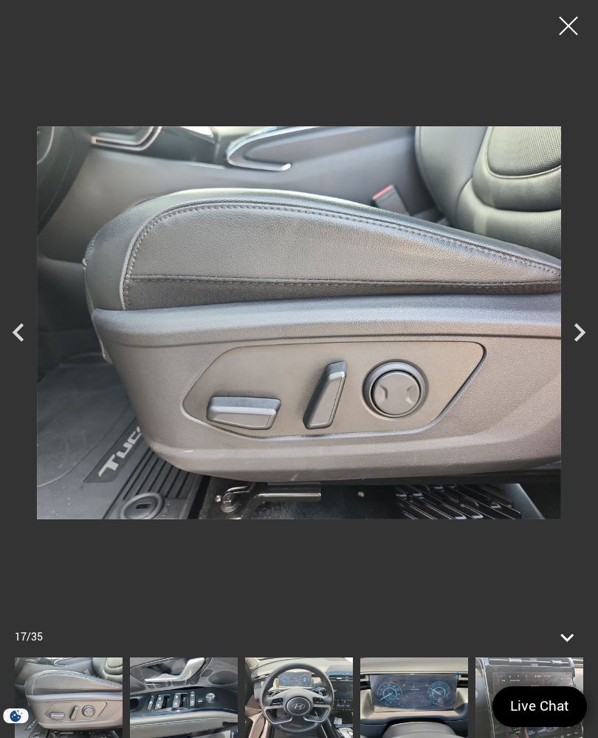
click at [574, 345] on icon "Next" at bounding box center [579, 332] width 37 height 37
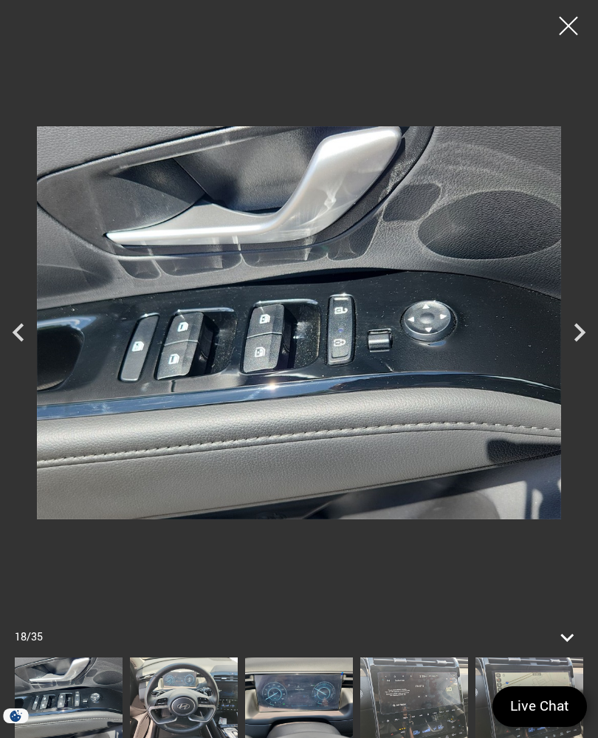
click at [580, 342] on icon "Next" at bounding box center [580, 332] width 11 height 18
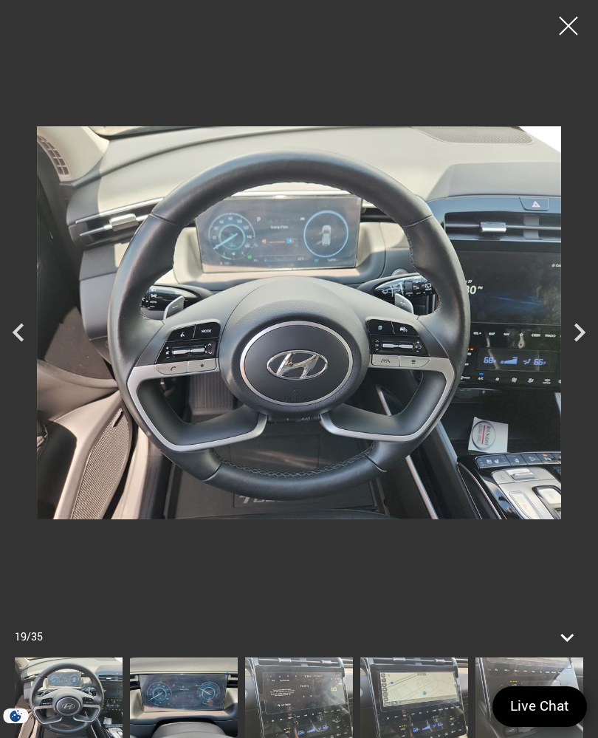
click at [562, 32] on div at bounding box center [568, 25] width 37 height 37
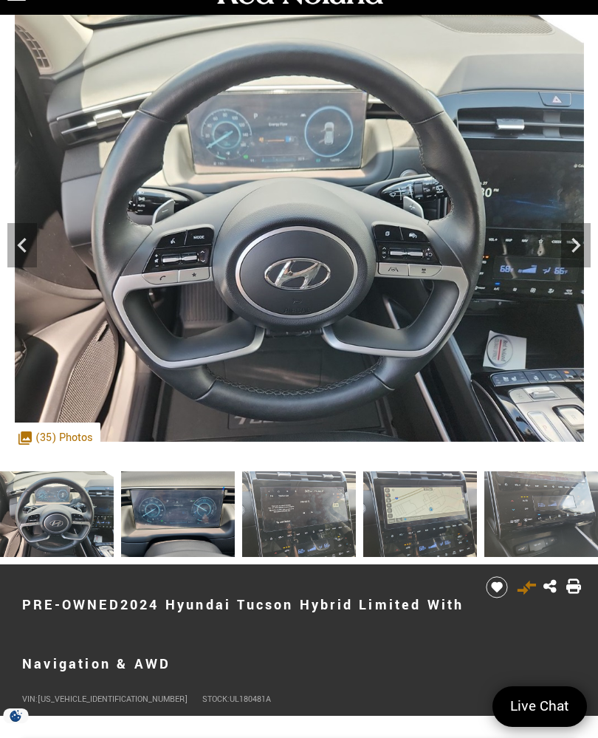
scroll to position [0, 0]
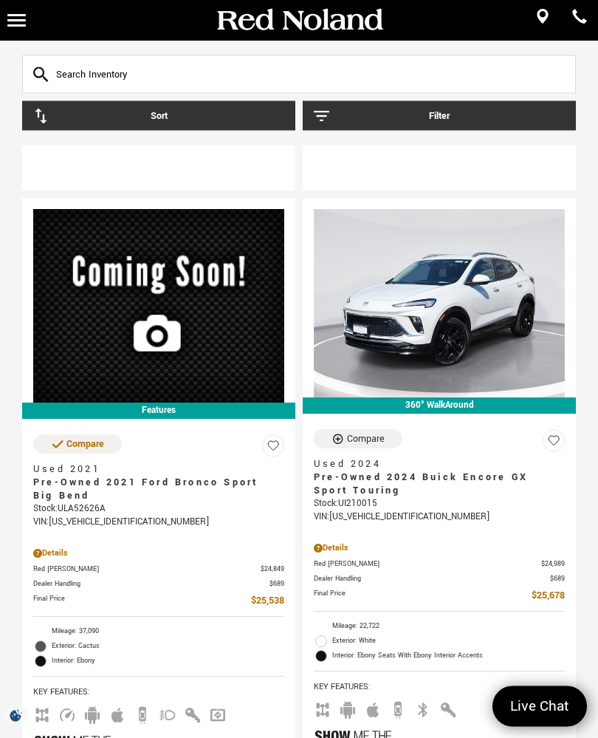
scroll to position [749, 0]
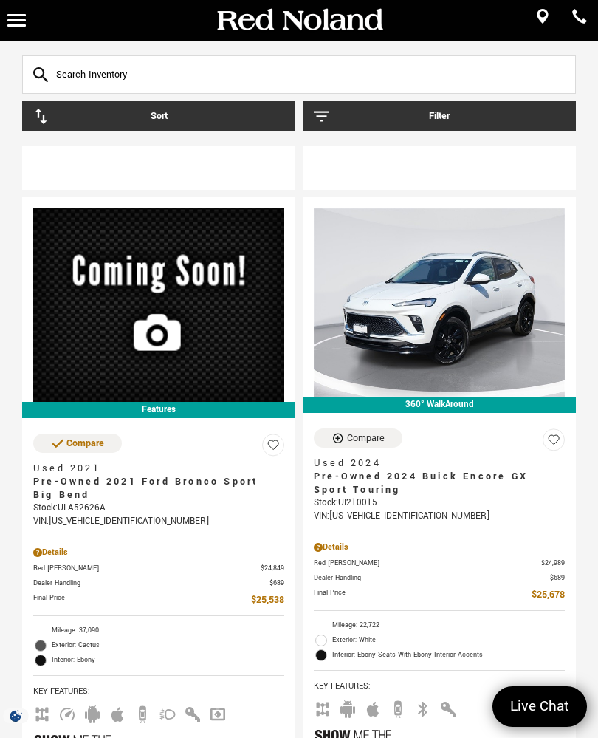
click at [340, 432] on icon "Compare Vehicle" at bounding box center [338, 438] width 13 height 13
click at [377, 431] on div "Compare" at bounding box center [366, 437] width 38 height 13
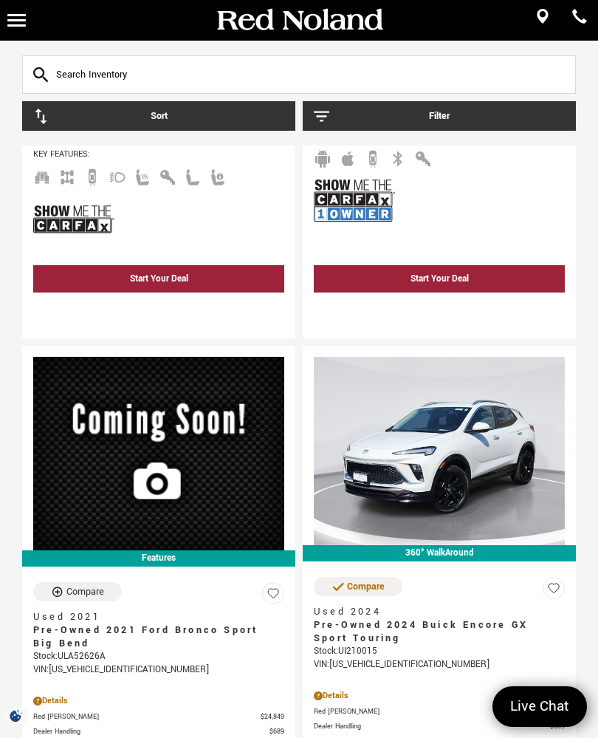
scroll to position [614, 0]
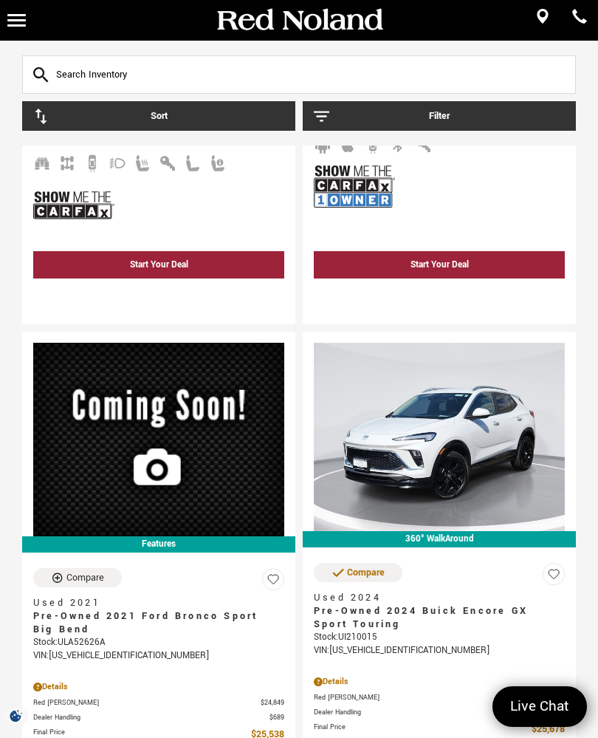
click at [360, 566] on div "Compare" at bounding box center [366, 572] width 38 height 13
click at [359, 566] on div "Compare" at bounding box center [366, 572] width 38 height 13
click at [346, 566] on div "Vehicle Added To Compare List" at bounding box center [339, 572] width 15 height 13
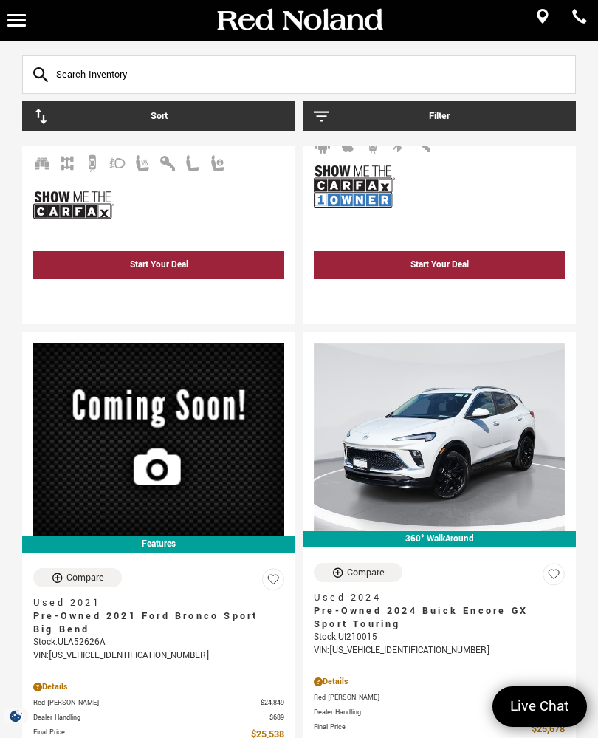
click at [343, 566] on icon "Compare Vehicle" at bounding box center [338, 572] width 13 height 13
